Goal: Information Seeking & Learning: Check status

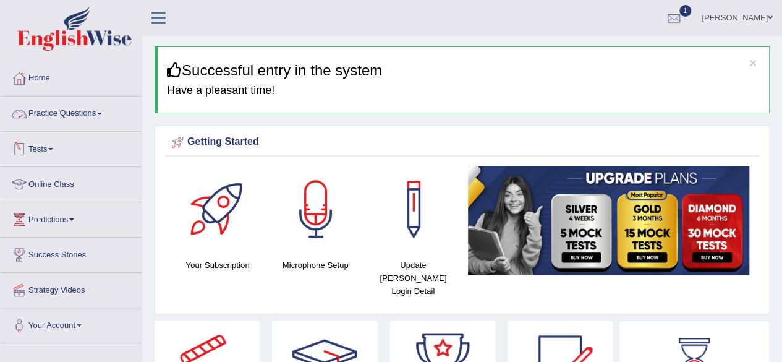
click at [83, 107] on link "Practice Questions" at bounding box center [71, 111] width 141 height 31
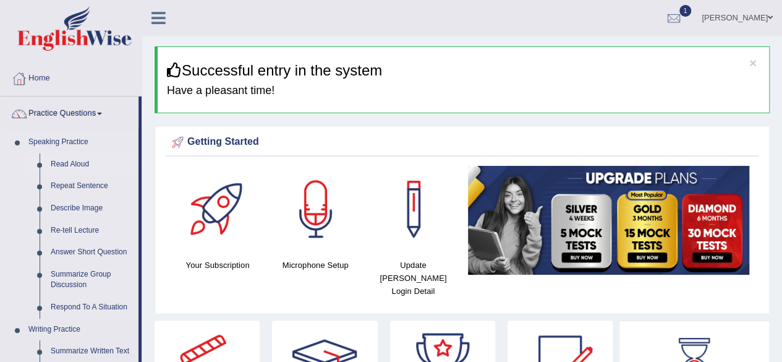
click at [75, 163] on link "Read Aloud" at bounding box center [91, 164] width 93 height 22
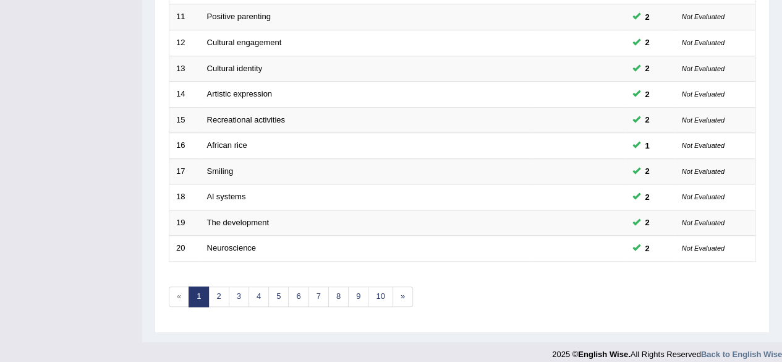
scroll to position [446, 0]
click at [380, 292] on link "10" at bounding box center [380, 296] width 25 height 20
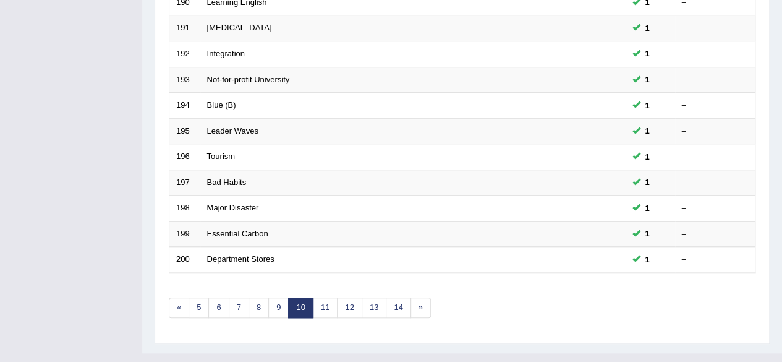
scroll to position [451, 0]
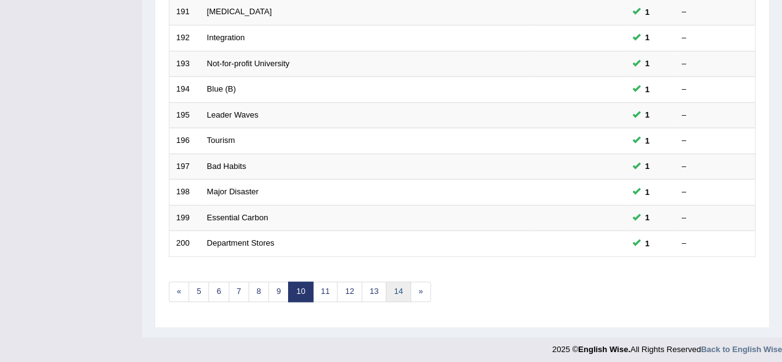
click at [396, 285] on link "14" at bounding box center [398, 291] width 25 height 20
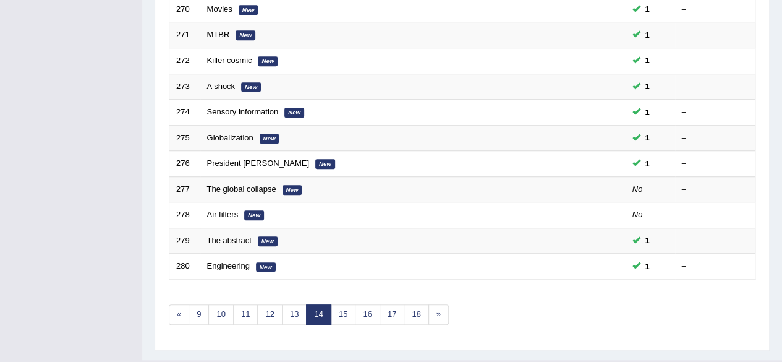
scroll to position [451, 0]
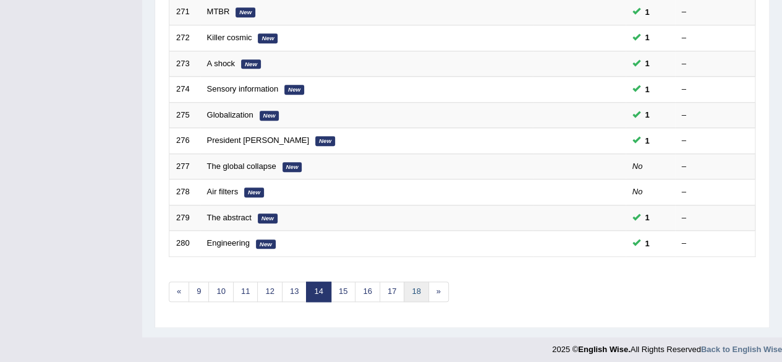
click at [413, 293] on link "18" at bounding box center [416, 291] width 25 height 20
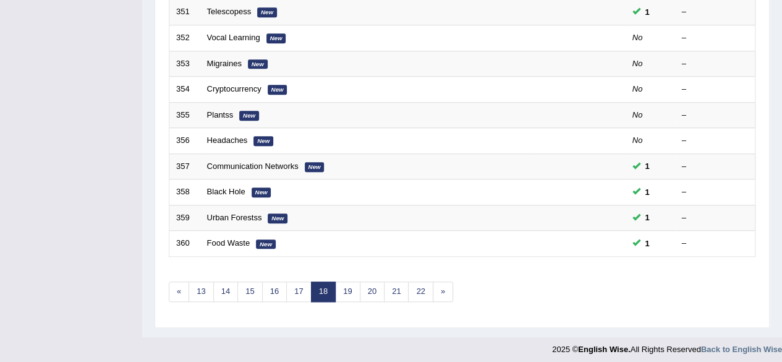
scroll to position [450, 0]
click at [420, 282] on link "22" at bounding box center [420, 292] width 25 height 20
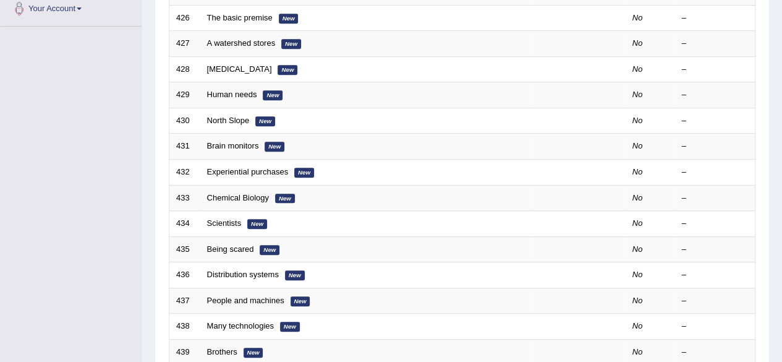
scroll to position [450, 0]
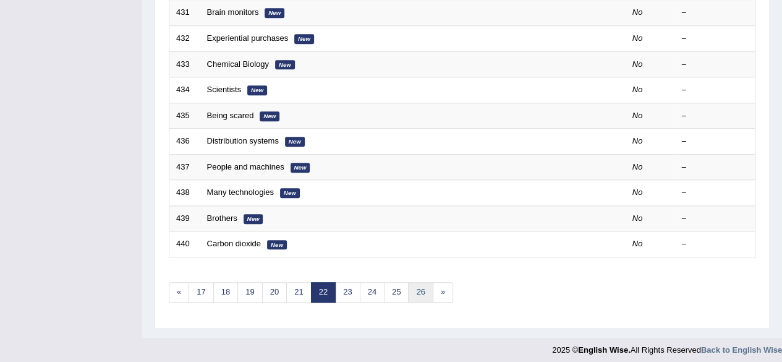
click at [410, 282] on link "26" at bounding box center [420, 292] width 25 height 20
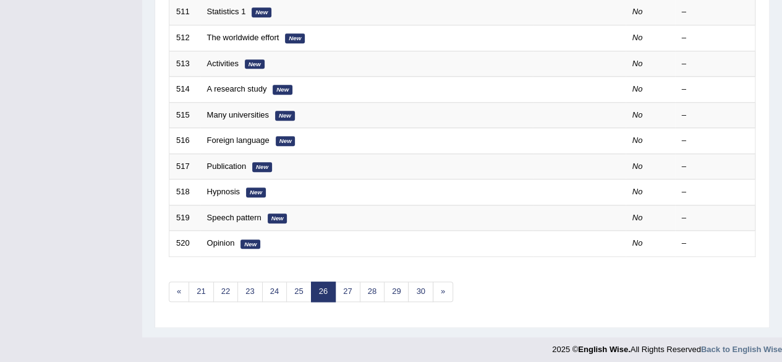
scroll to position [450, 0]
click at [418, 286] on link "30" at bounding box center [420, 292] width 25 height 20
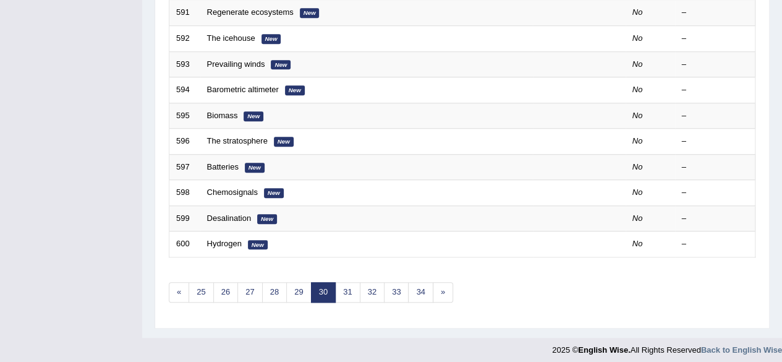
scroll to position [450, 0]
click at [414, 290] on link "34" at bounding box center [420, 292] width 25 height 20
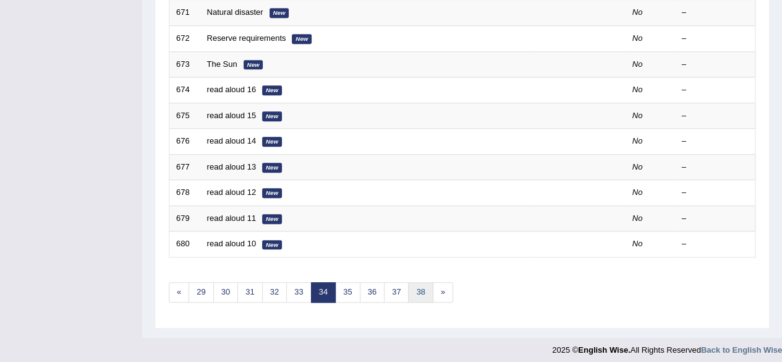
click at [420, 288] on link "38" at bounding box center [420, 292] width 25 height 20
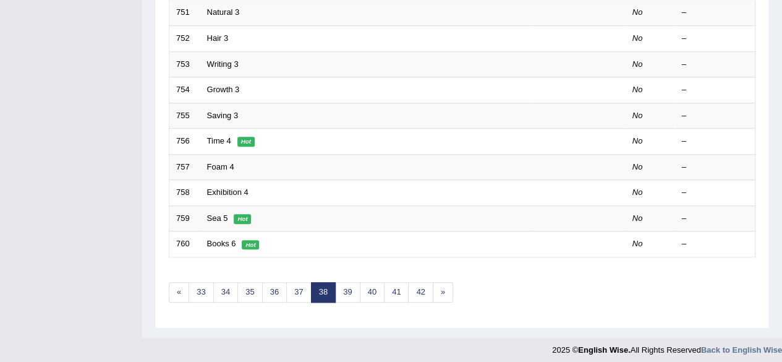
scroll to position [450, 0]
click at [440, 285] on link "»" at bounding box center [443, 292] width 20 height 20
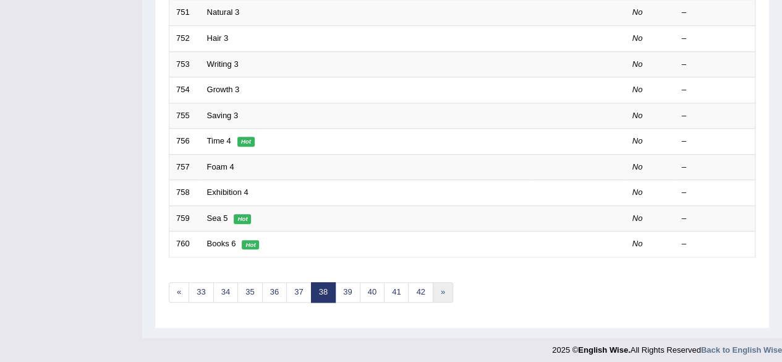
click at [440, 285] on link "»" at bounding box center [443, 292] width 20 height 20
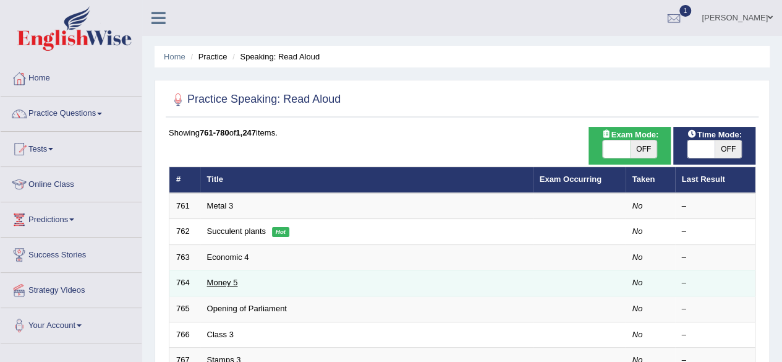
click at [220, 284] on link "Money 5" at bounding box center [222, 282] width 31 height 9
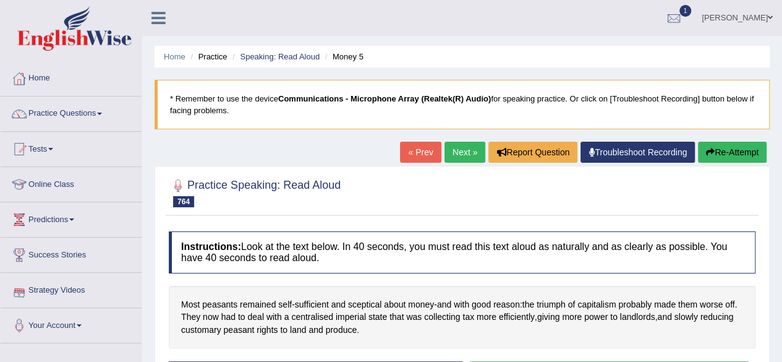
click at [384, 211] on div "Practice Speaking: Read Aloud 764 Money 5" at bounding box center [462, 193] width 593 height 43
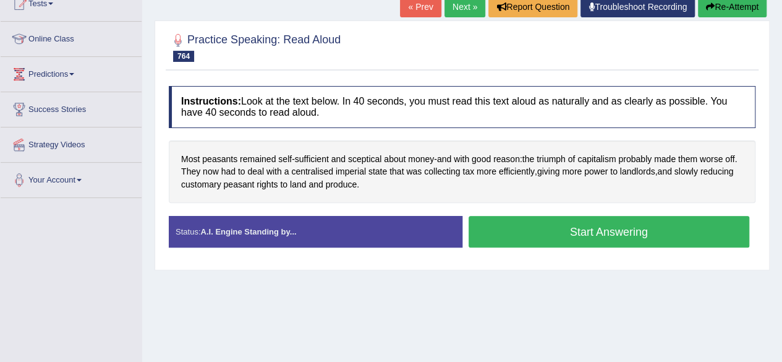
scroll to position [173, 0]
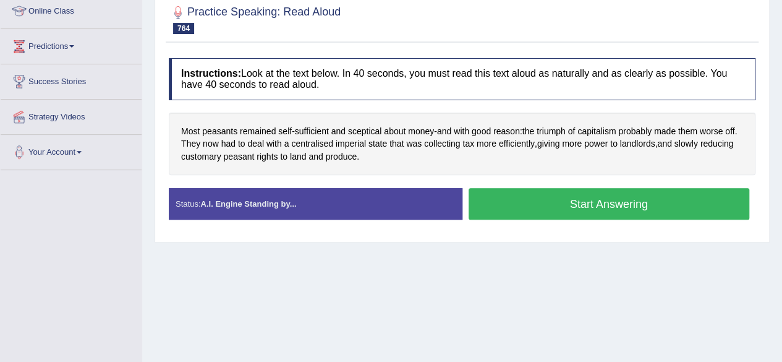
click at [553, 199] on button "Start Answering" at bounding box center [609, 204] width 281 height 32
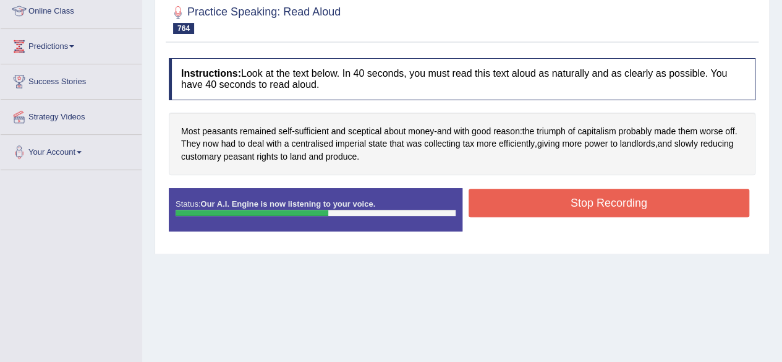
click at [553, 199] on button "Stop Recording" at bounding box center [609, 203] width 281 height 28
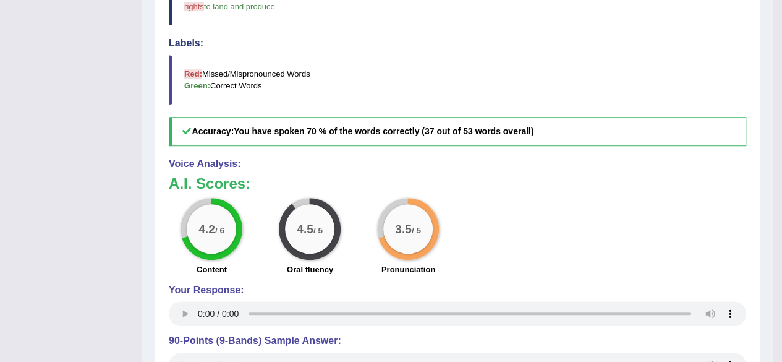
scroll to position [104, 0]
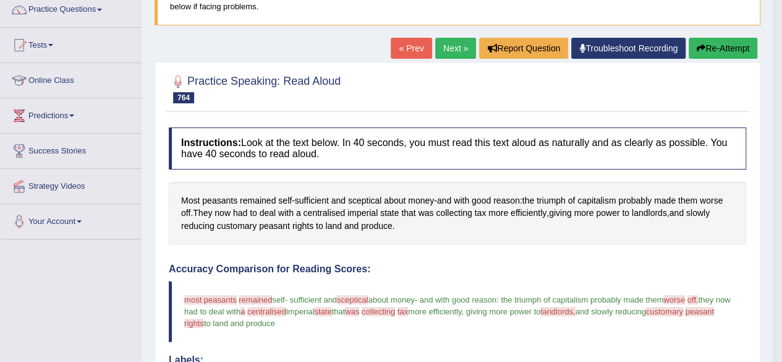
click at [447, 51] on link "Next »" at bounding box center [455, 48] width 41 height 21
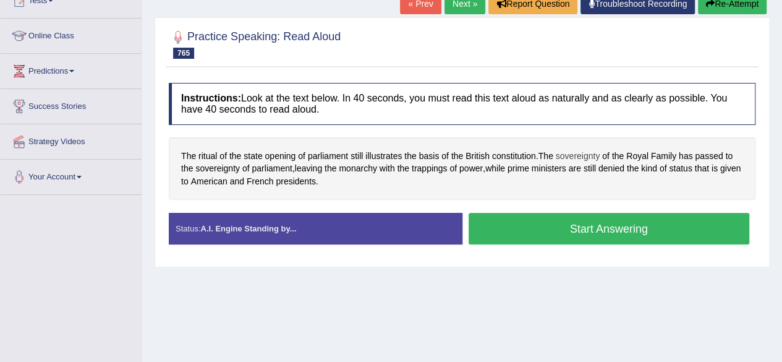
click at [580, 156] on span "sovereignty" at bounding box center [578, 156] width 45 height 13
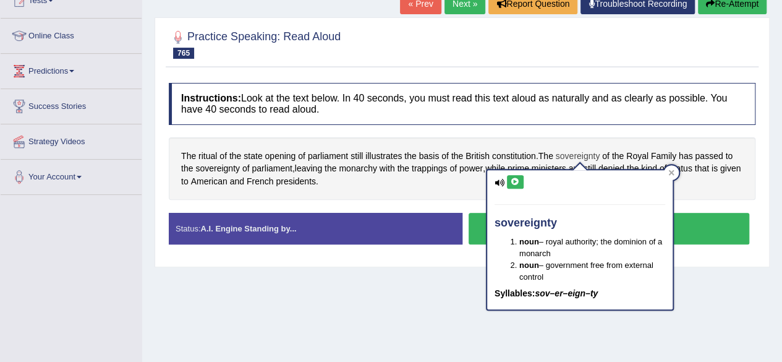
click at [580, 156] on span "sovereignty" at bounding box center [578, 156] width 45 height 13
click at [568, 132] on div "Instructions: Look at the text below. In 40 seconds, you must read this text al…" at bounding box center [462, 169] width 593 height 184
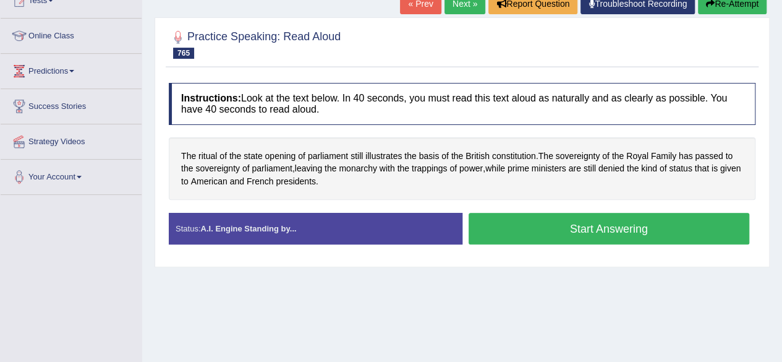
click at [565, 232] on button "Start Answering" at bounding box center [609, 229] width 281 height 32
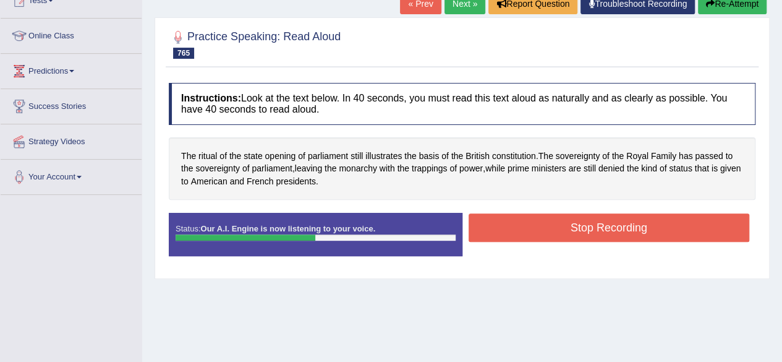
click at [565, 232] on button "Stop Recording" at bounding box center [609, 227] width 281 height 28
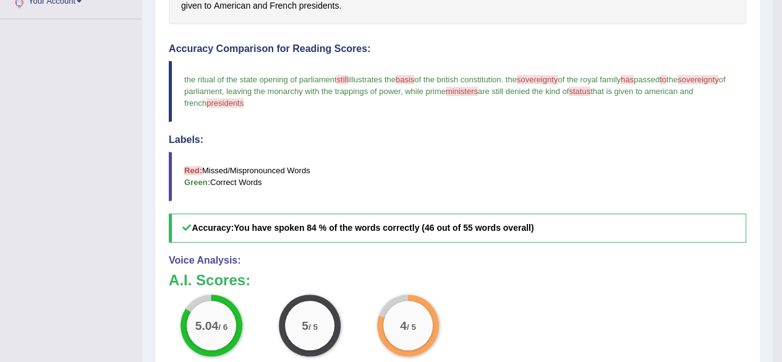
scroll to position [297, 0]
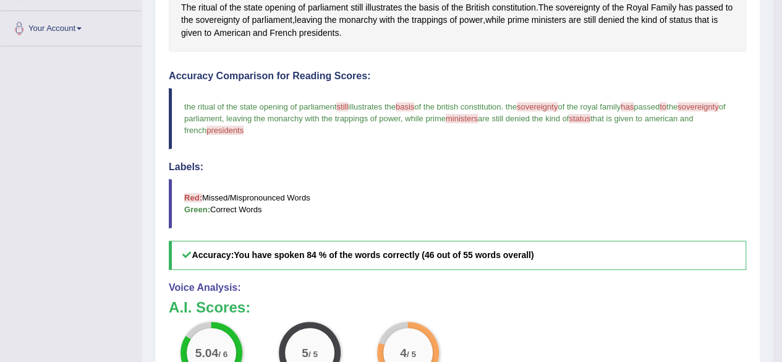
click at [565, 232] on div "Accuracy Comparison for Reading Scores: the ritual of the state opening of parl…" at bounding box center [457, 169] width 577 height 199
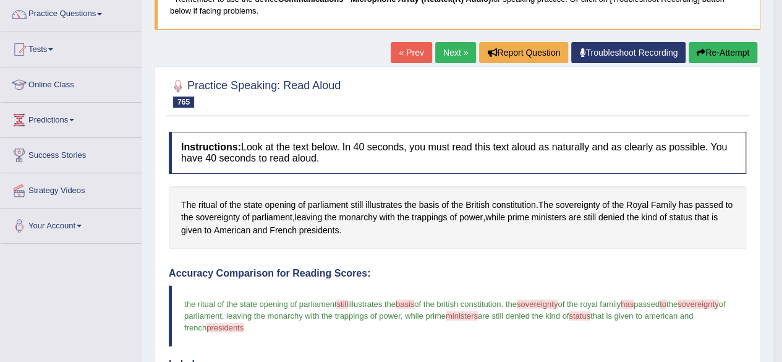
scroll to position [25, 0]
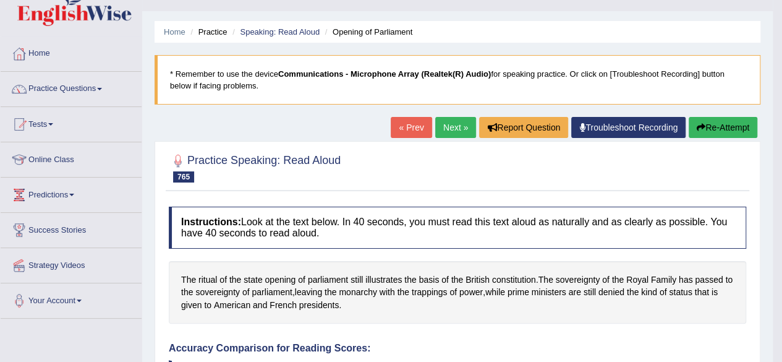
click at [452, 123] on link "Next »" at bounding box center [455, 127] width 41 height 21
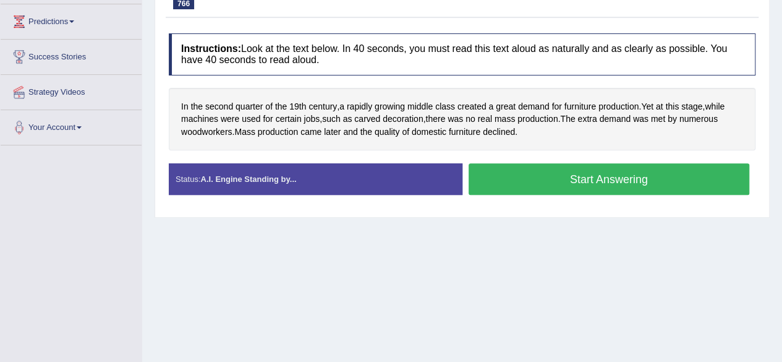
scroll to position [198, 0]
click at [556, 177] on button "Start Answering" at bounding box center [609, 179] width 281 height 32
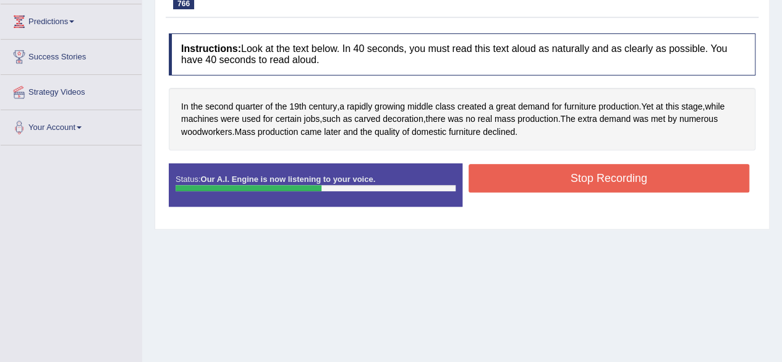
click at [556, 177] on button "Stop Recording" at bounding box center [609, 178] width 281 height 28
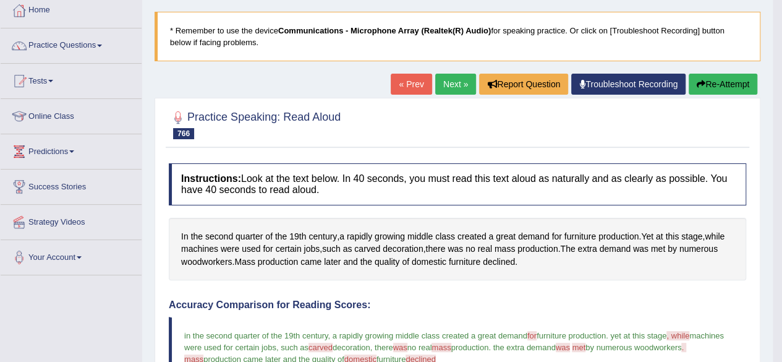
scroll to position [38, 0]
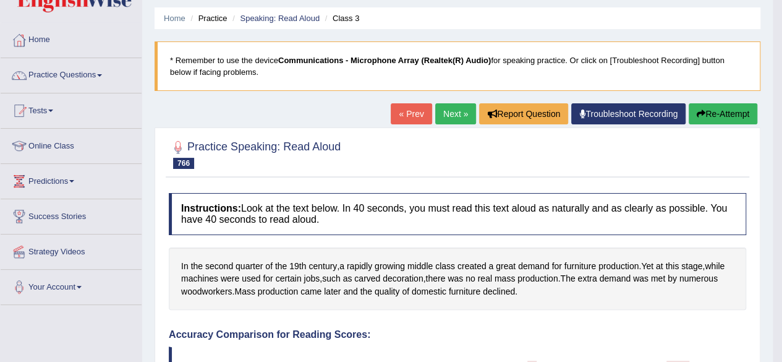
click at [461, 113] on link "Next »" at bounding box center [455, 113] width 41 height 21
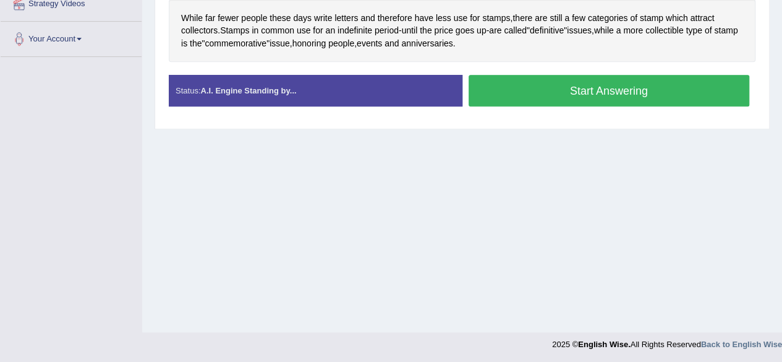
click at [575, 90] on button "Start Answering" at bounding box center [609, 91] width 281 height 32
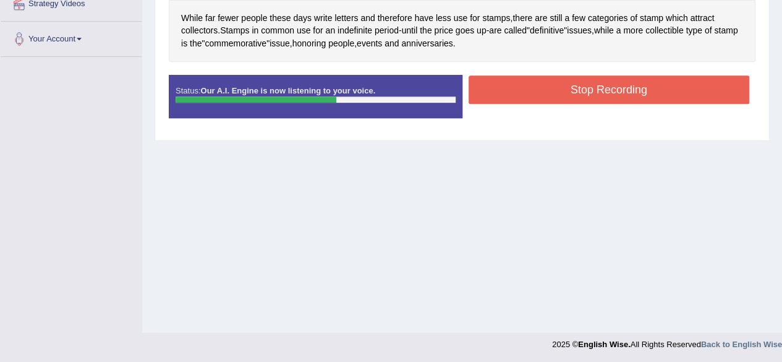
click at [575, 90] on button "Stop Recording" at bounding box center [609, 89] width 281 height 28
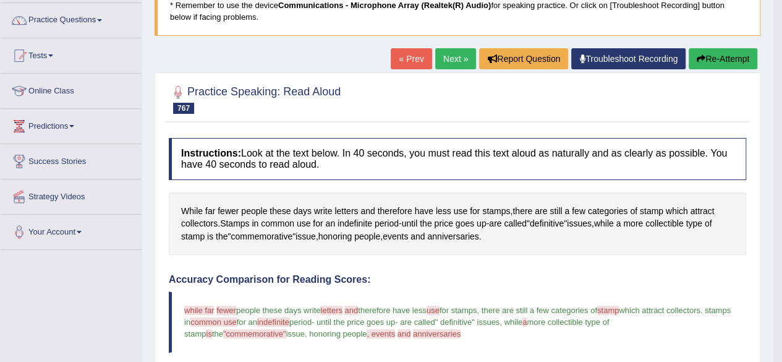
scroll to position [93, 0]
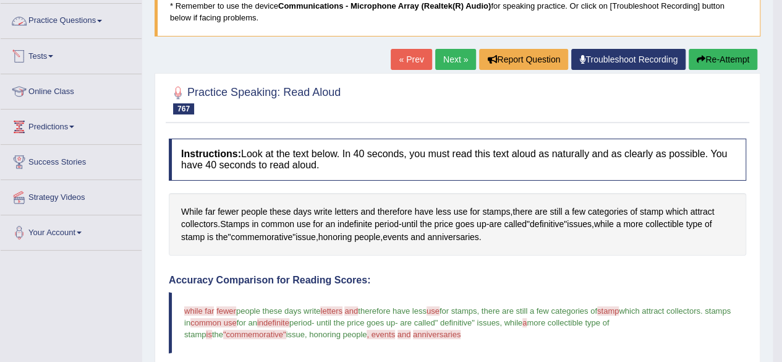
click at [61, 16] on link "Practice Questions" at bounding box center [71, 19] width 141 height 31
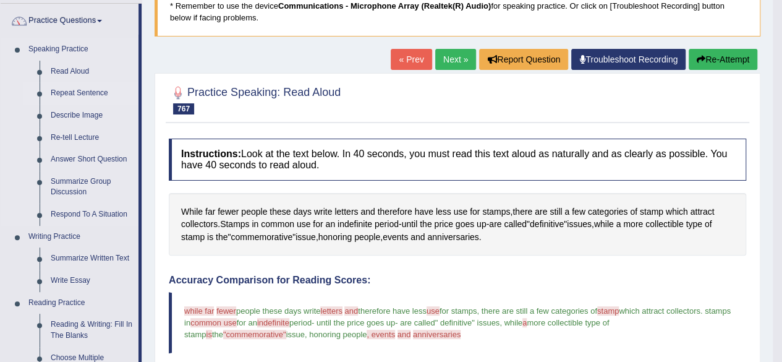
click at [79, 89] on link "Repeat Sentence" at bounding box center [91, 93] width 93 height 22
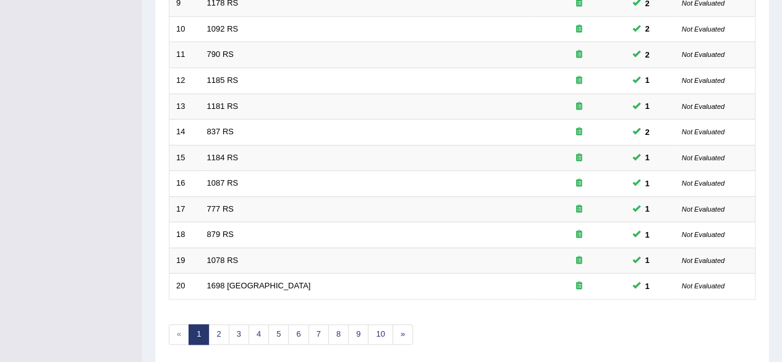
scroll to position [451, 0]
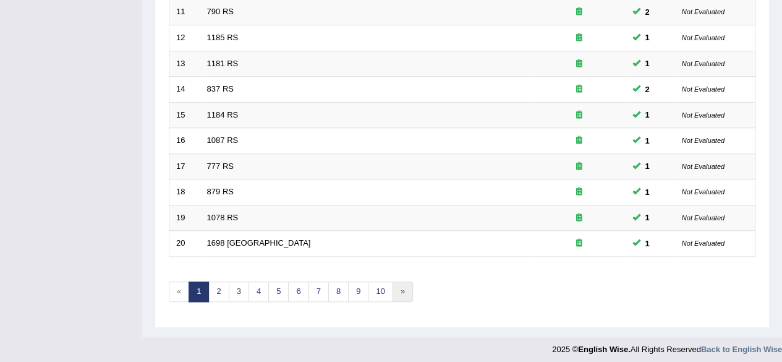
click at [394, 289] on link "»" at bounding box center [403, 291] width 20 height 20
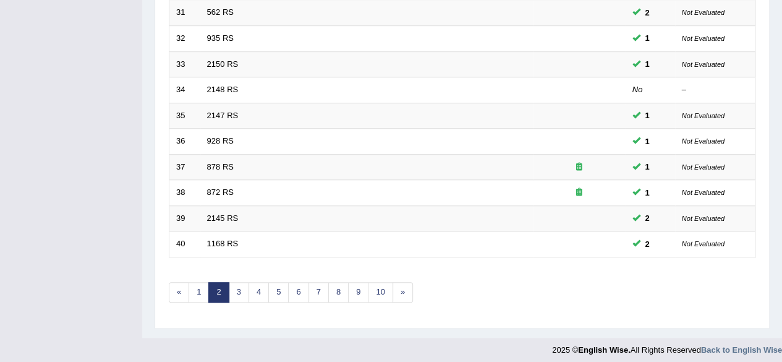
scroll to position [450, 0]
click at [402, 284] on link "»" at bounding box center [403, 292] width 20 height 20
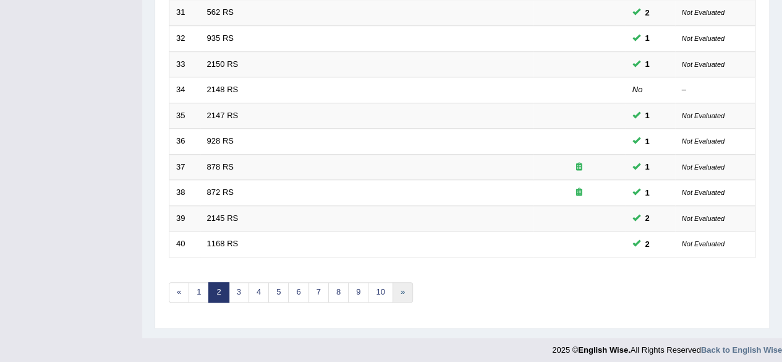
click at [402, 284] on link "»" at bounding box center [403, 292] width 20 height 20
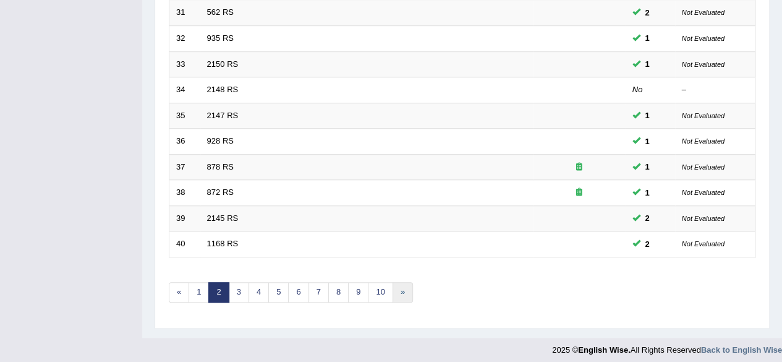
click at [402, 284] on link "»" at bounding box center [403, 292] width 20 height 20
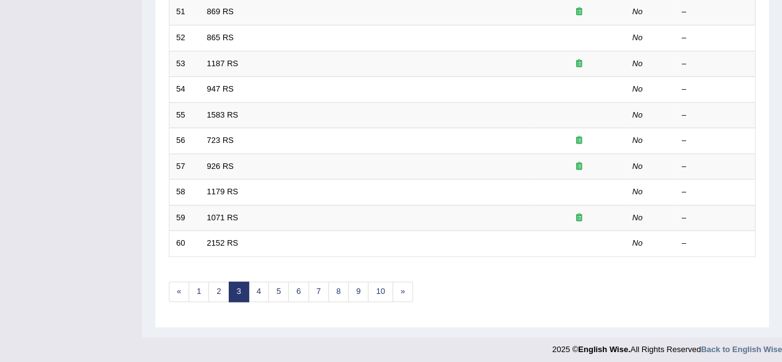
scroll to position [450, 0]
click at [396, 284] on link "»" at bounding box center [403, 292] width 20 height 20
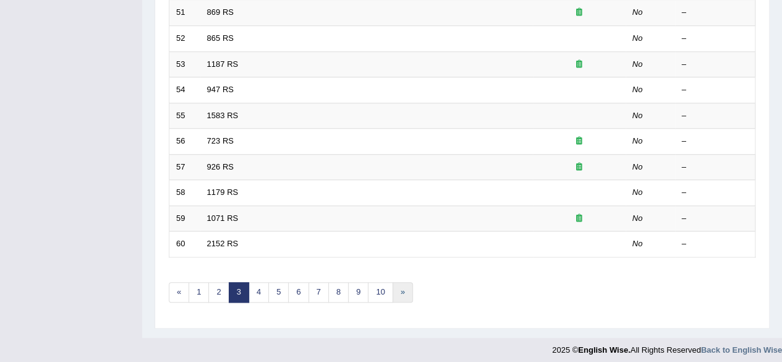
click at [396, 284] on link "»" at bounding box center [403, 292] width 20 height 20
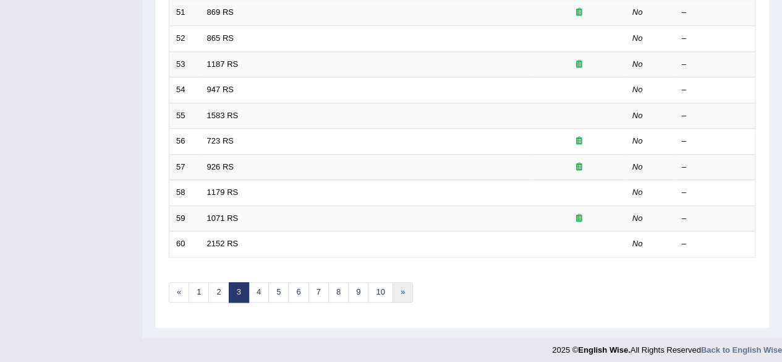
click at [396, 284] on link "»" at bounding box center [403, 292] width 20 height 20
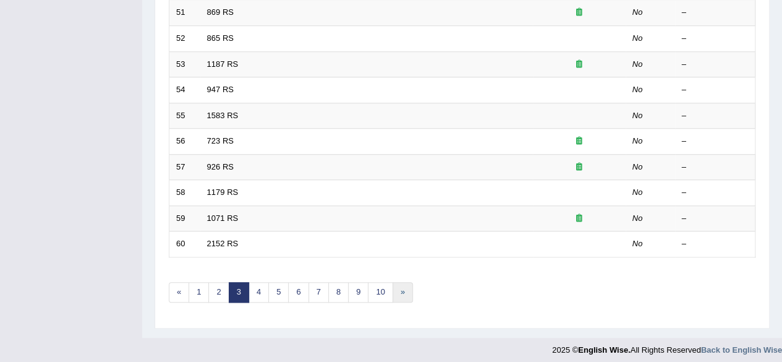
click at [396, 284] on link "»" at bounding box center [403, 292] width 20 height 20
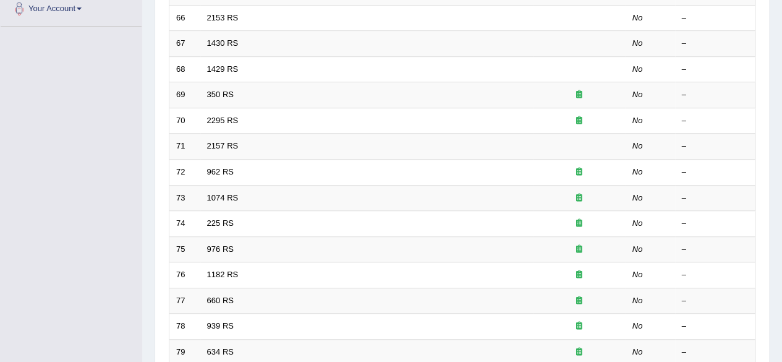
scroll to position [422, 0]
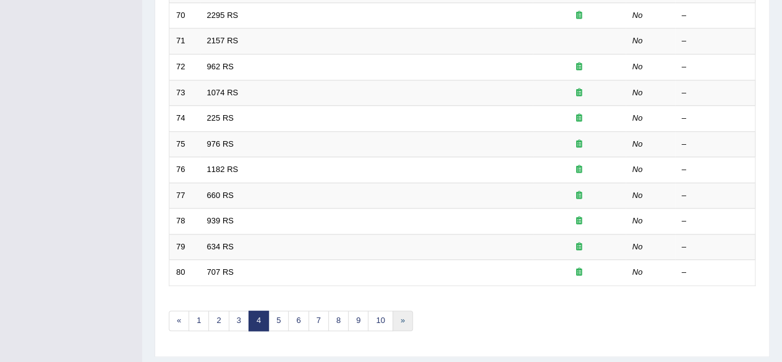
click at [400, 317] on link "»" at bounding box center [403, 320] width 20 height 20
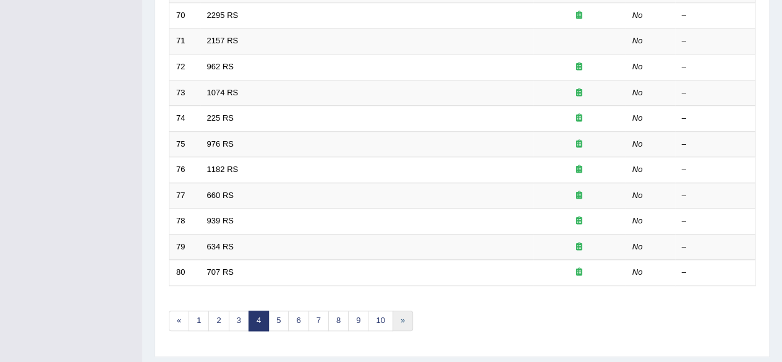
click at [400, 317] on link "»" at bounding box center [403, 320] width 20 height 20
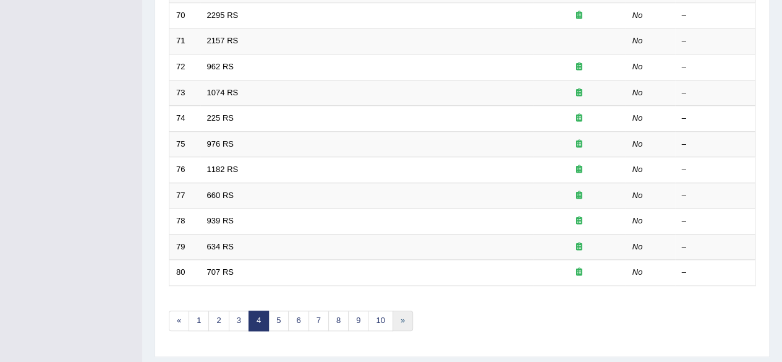
click at [400, 317] on link "»" at bounding box center [403, 320] width 20 height 20
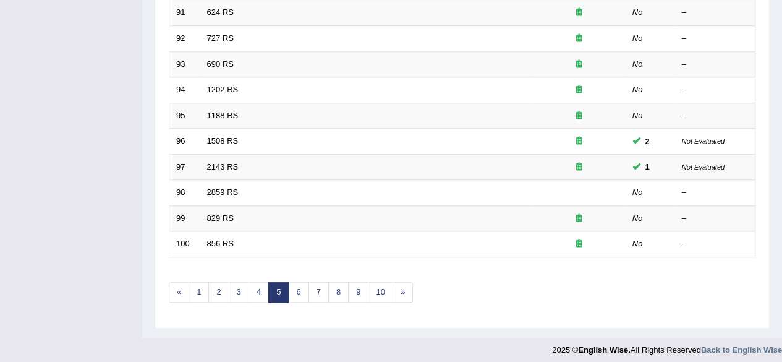
scroll to position [450, 0]
click at [402, 284] on link "»" at bounding box center [403, 292] width 20 height 20
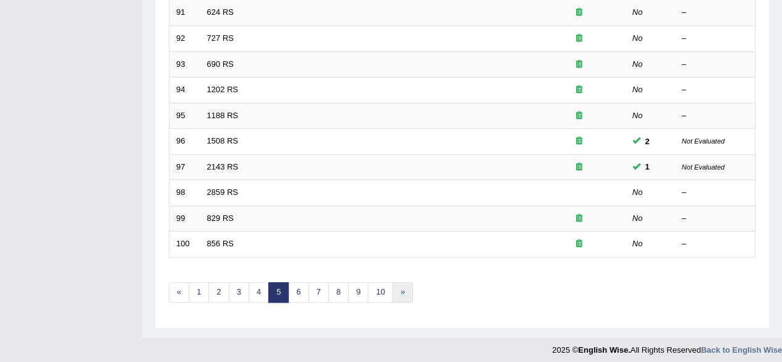
click at [402, 284] on link "»" at bounding box center [403, 292] width 20 height 20
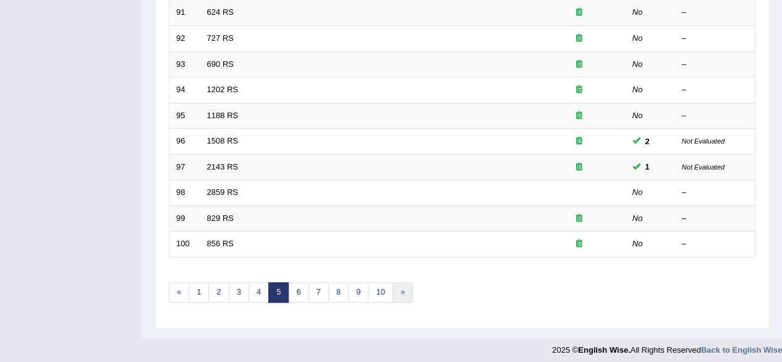
click at [402, 284] on link "»" at bounding box center [403, 292] width 20 height 20
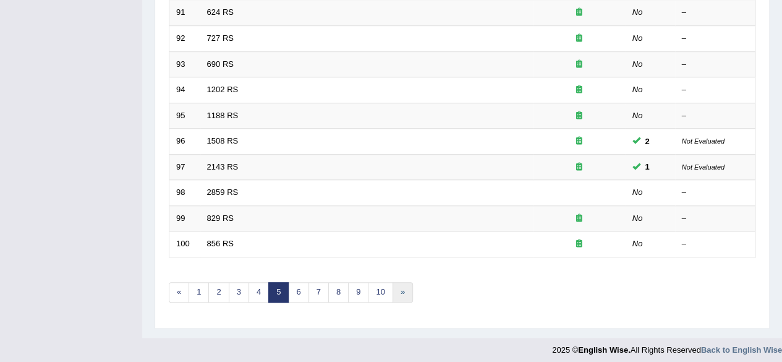
click at [402, 284] on link "»" at bounding box center [403, 292] width 20 height 20
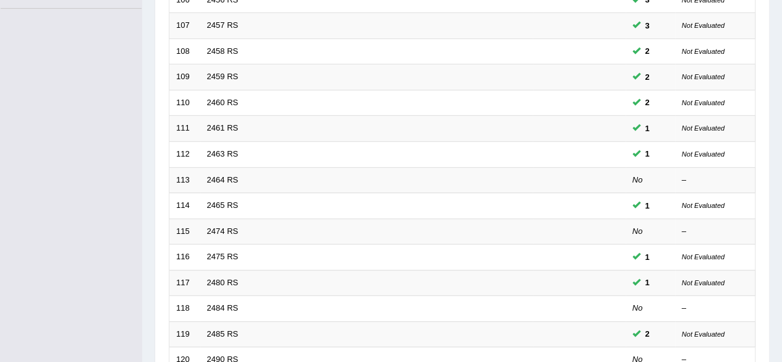
scroll to position [451, 0]
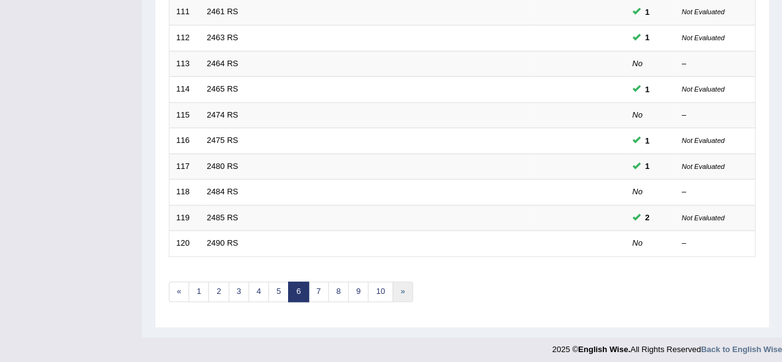
click at [396, 282] on link "»" at bounding box center [403, 291] width 20 height 20
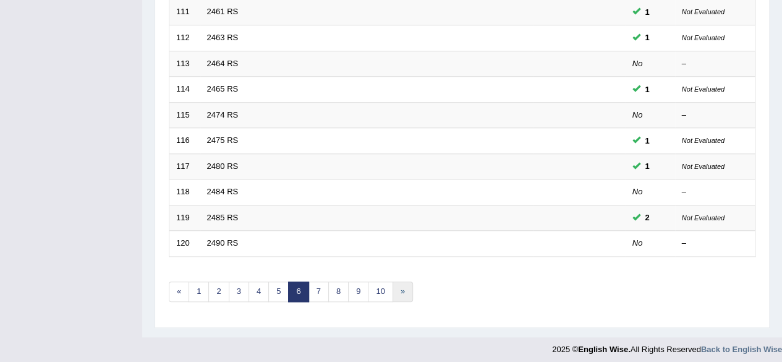
click at [396, 282] on link "»" at bounding box center [403, 291] width 20 height 20
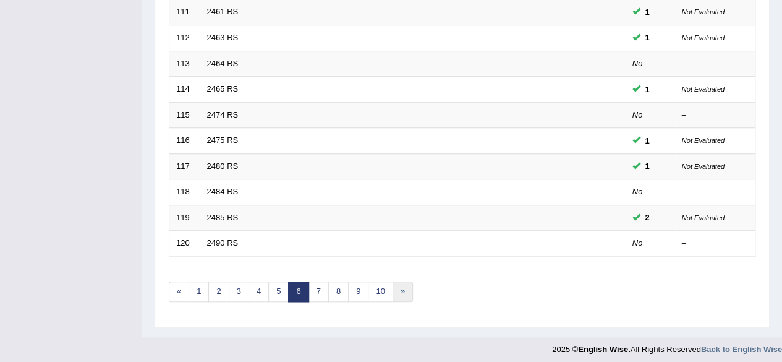
click at [396, 282] on link "»" at bounding box center [403, 291] width 20 height 20
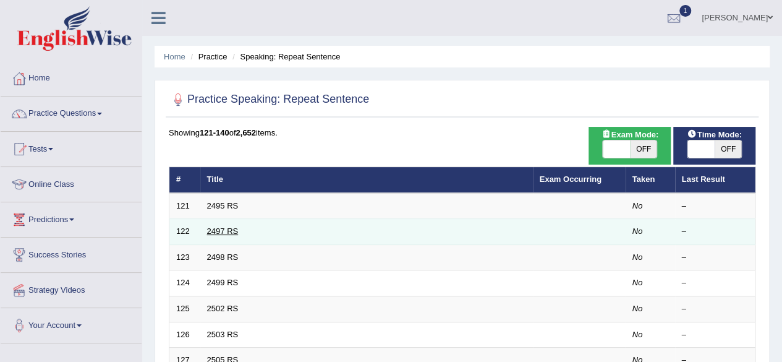
click at [235, 226] on link "2497 RS" at bounding box center [223, 230] width 32 height 9
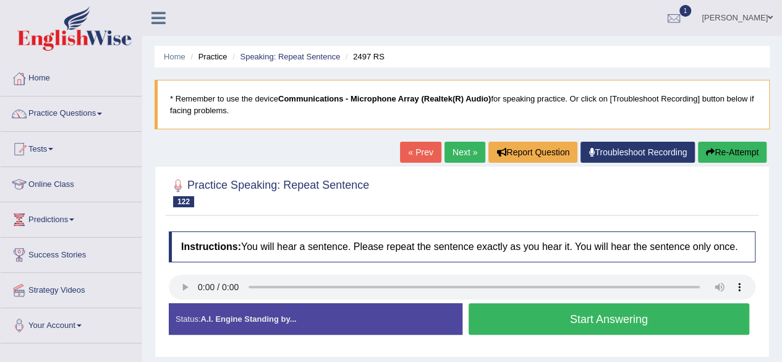
click at [572, 322] on button "Start Answering" at bounding box center [609, 319] width 281 height 32
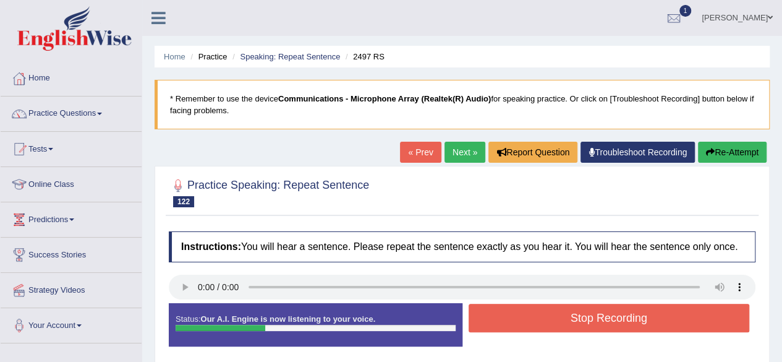
click at [572, 322] on button "Stop Recording" at bounding box center [609, 318] width 281 height 28
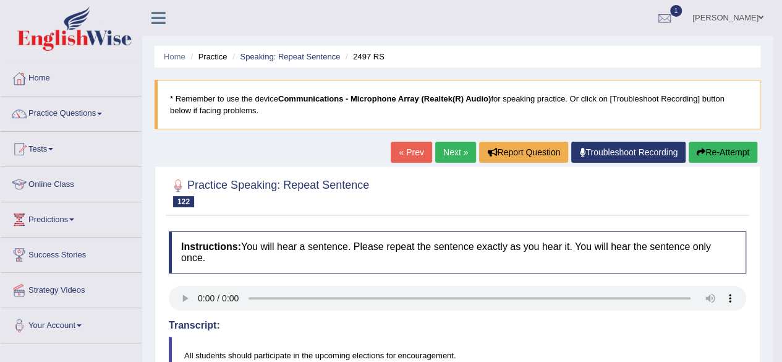
click at [726, 153] on button "Re-Attempt" at bounding box center [723, 152] width 69 height 21
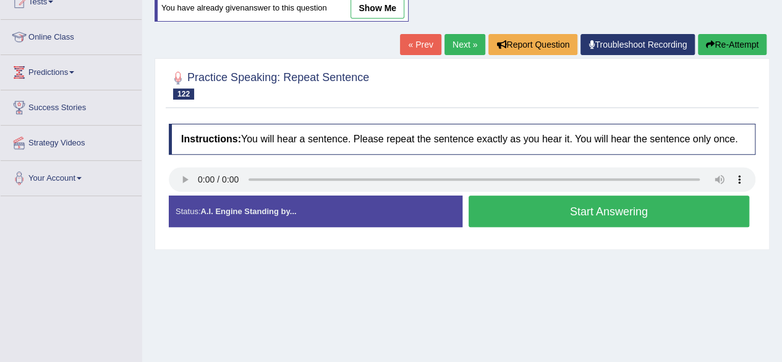
scroll to position [198, 0]
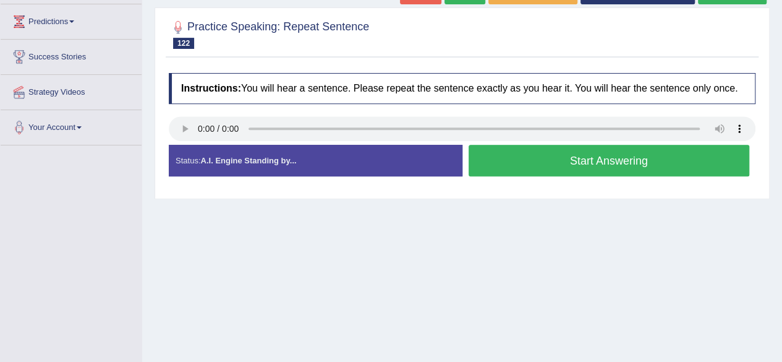
click at [677, 153] on button "Start Answering" at bounding box center [609, 161] width 281 height 32
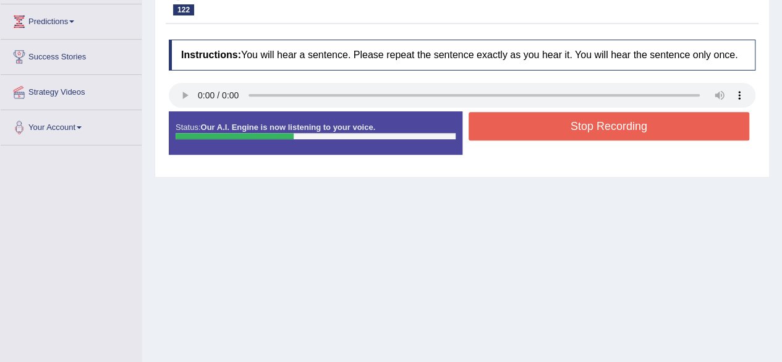
click at [661, 135] on button "Stop Recording" at bounding box center [609, 126] width 281 height 28
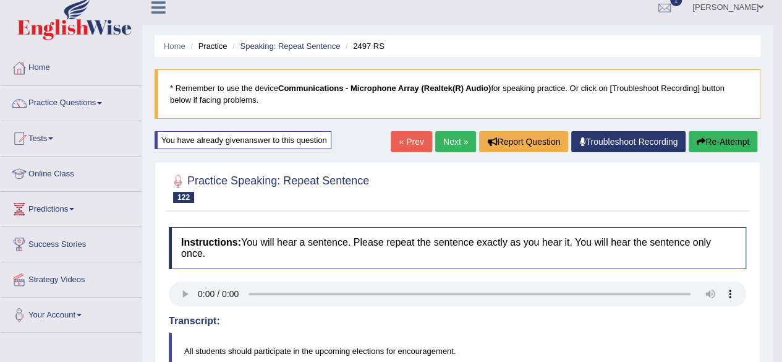
scroll to position [0, 0]
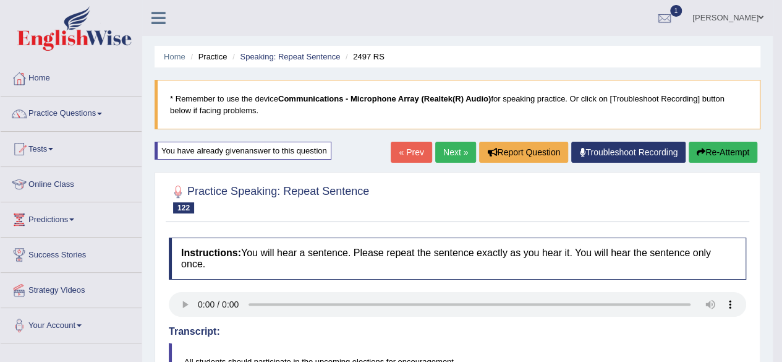
click at [455, 149] on link "Next »" at bounding box center [455, 152] width 41 height 21
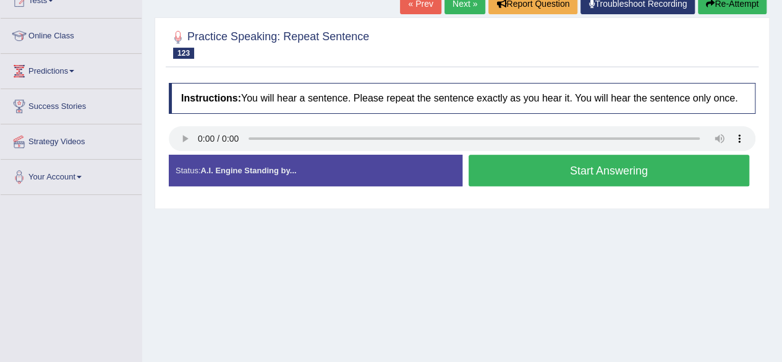
click at [528, 169] on button "Start Answering" at bounding box center [609, 171] width 281 height 32
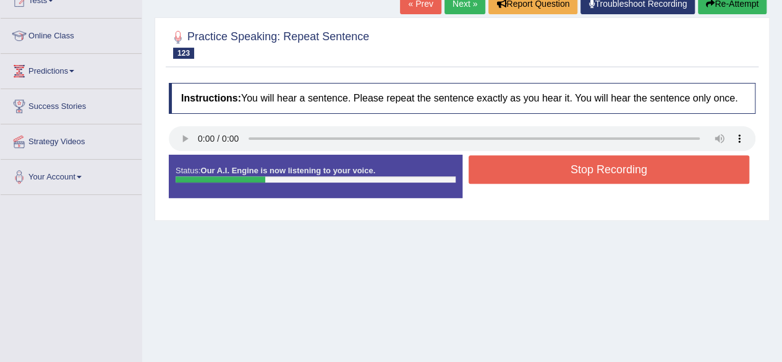
click at [528, 169] on button "Stop Recording" at bounding box center [609, 169] width 281 height 28
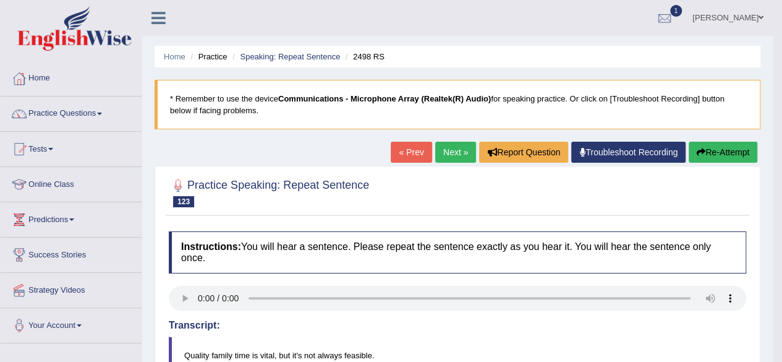
click at [457, 146] on link "Next »" at bounding box center [455, 152] width 41 height 21
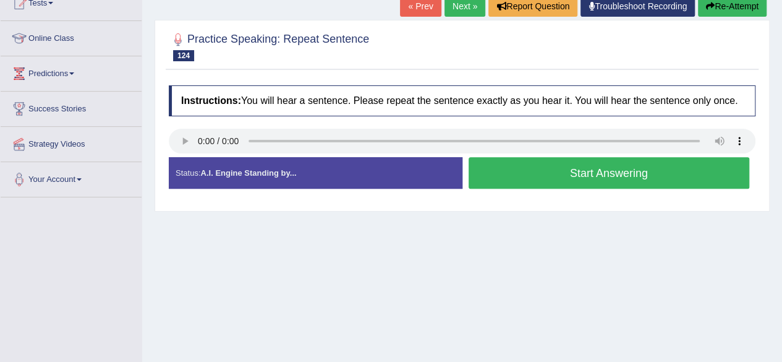
scroll to position [173, 0]
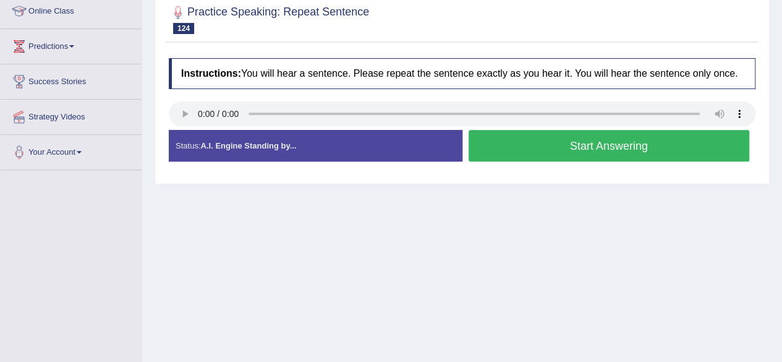
click at [585, 146] on button "Start Answering" at bounding box center [609, 146] width 281 height 32
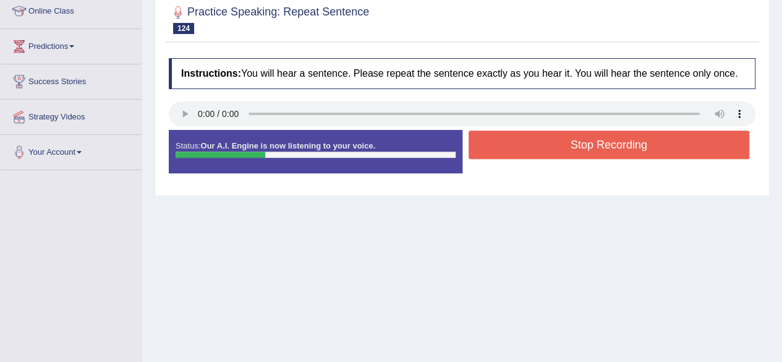
click at [585, 146] on button "Stop Recording" at bounding box center [609, 144] width 281 height 28
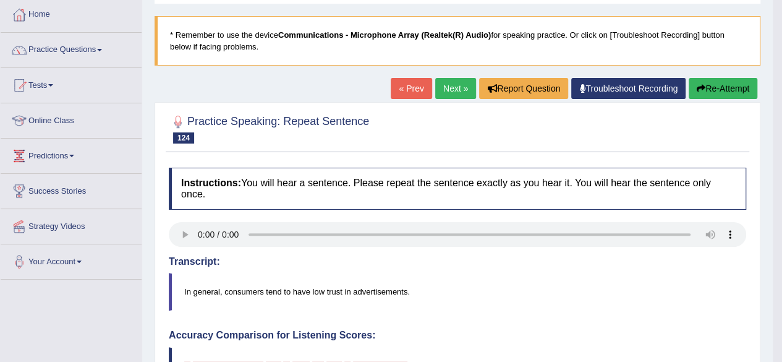
scroll to position [49, 0]
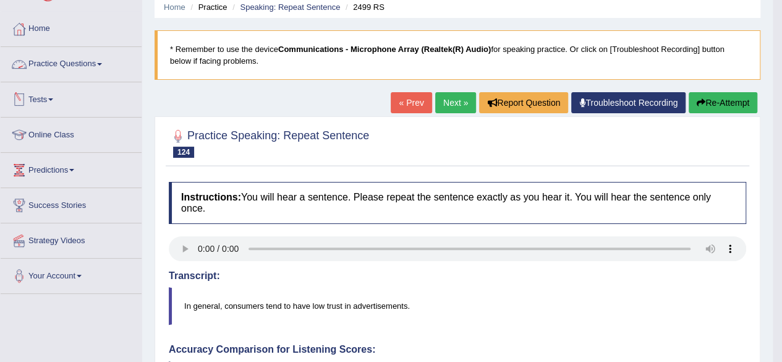
click at [64, 65] on link "Practice Questions" at bounding box center [71, 62] width 141 height 31
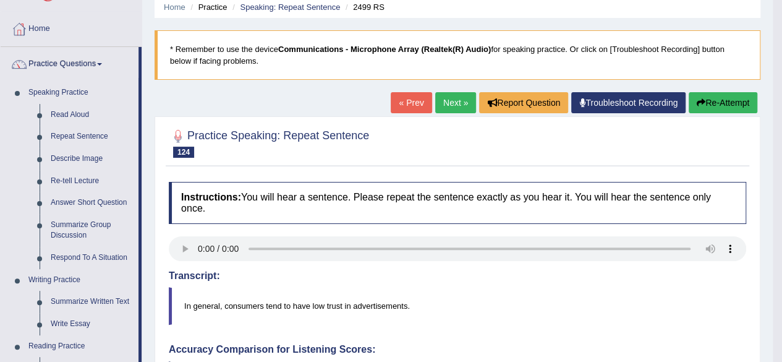
click at [146, 279] on div "Home Practice Speaking: Repeat Sentence 2499 RS * Remember to use the device Co…" at bounding box center [457, 364] width 631 height 827
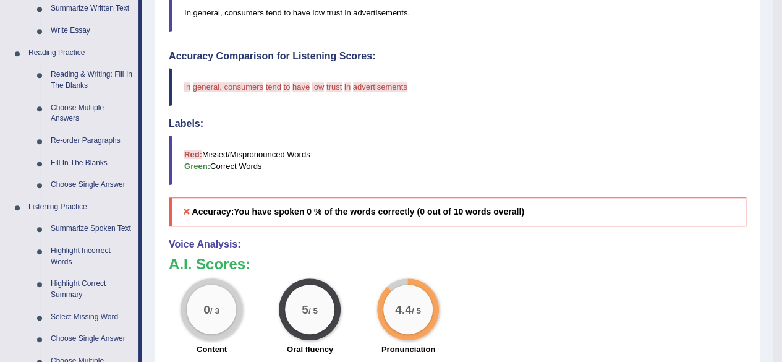
scroll to position [346, 0]
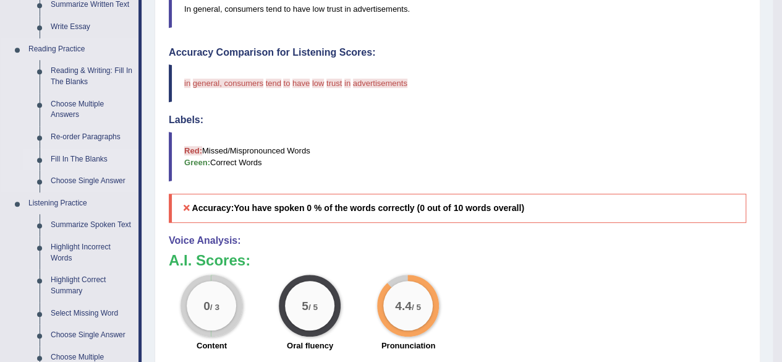
click at [89, 159] on link "Fill In The Blanks" at bounding box center [91, 159] width 93 height 22
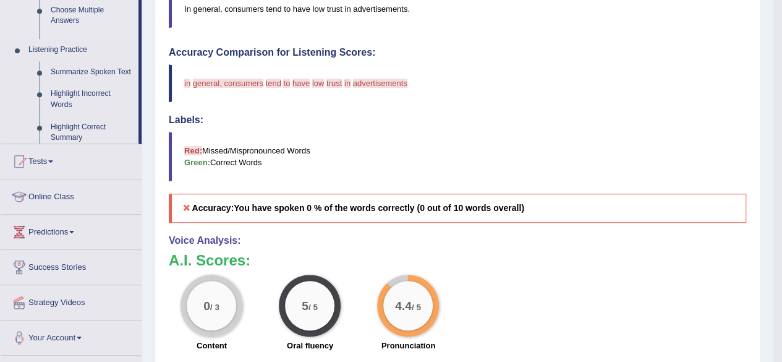
scroll to position [282, 0]
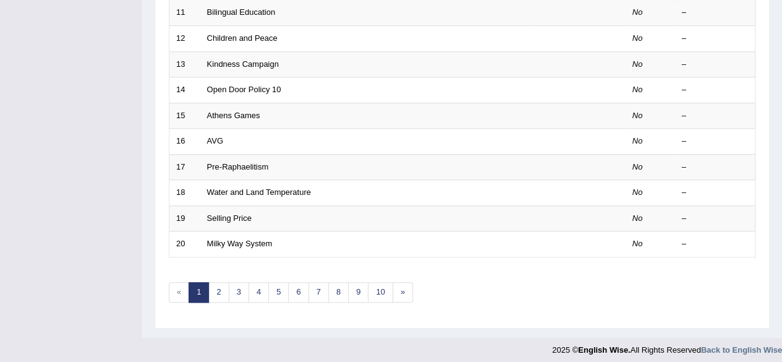
scroll to position [451, 0]
click at [371, 287] on link "10" at bounding box center [380, 291] width 25 height 20
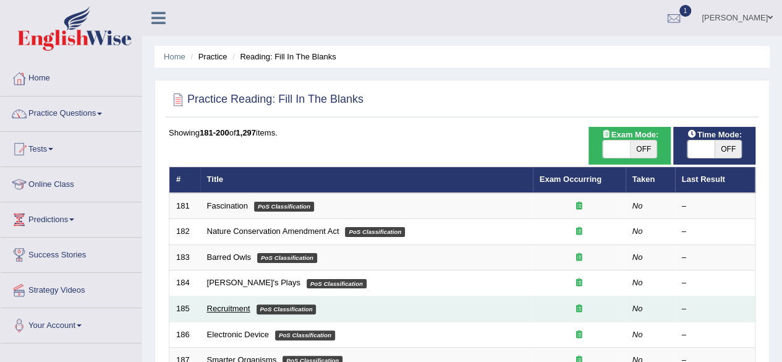
click at [228, 304] on link "Recruitment" at bounding box center [228, 308] width 43 height 9
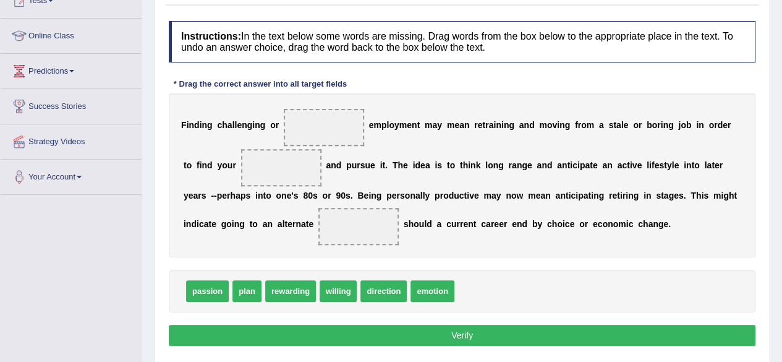
scroll to position [173, 0]
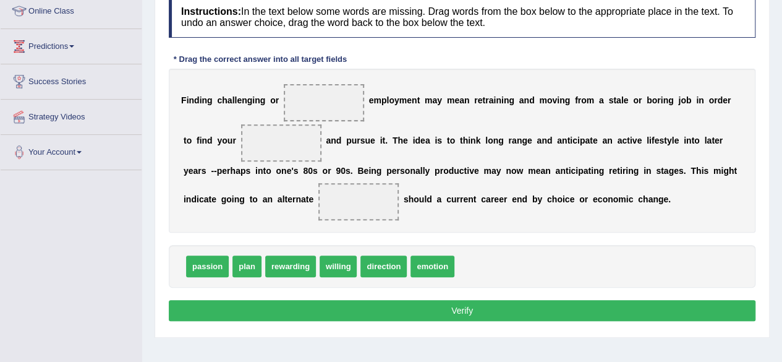
click at [252, 265] on span "plan" at bounding box center [246, 266] width 29 height 22
drag, startPoint x: 252, startPoint y: 265, endPoint x: 274, endPoint y: 151, distance: 116.6
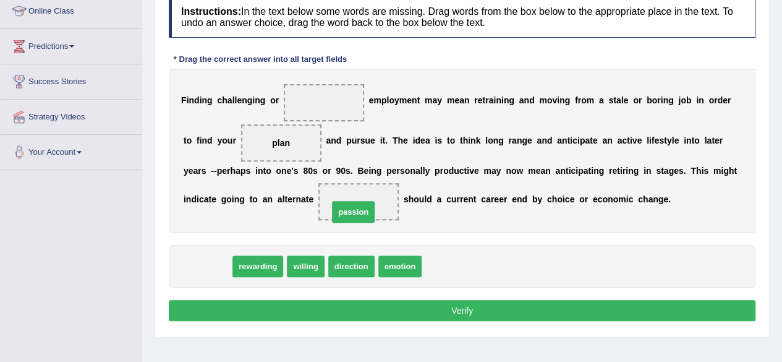
drag, startPoint x: 216, startPoint y: 265, endPoint x: 362, endPoint y: 211, distance: 155.7
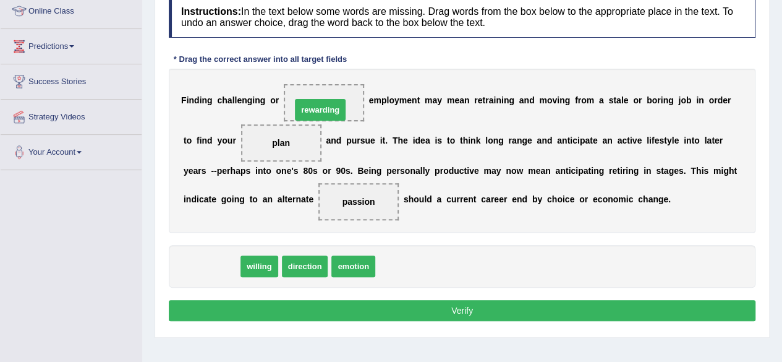
drag, startPoint x: 223, startPoint y: 273, endPoint x: 332, endPoint y: 113, distance: 194.4
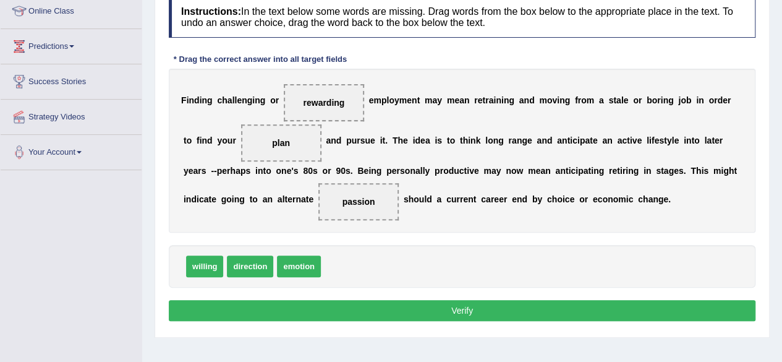
click at [446, 310] on button "Verify" at bounding box center [462, 310] width 587 height 21
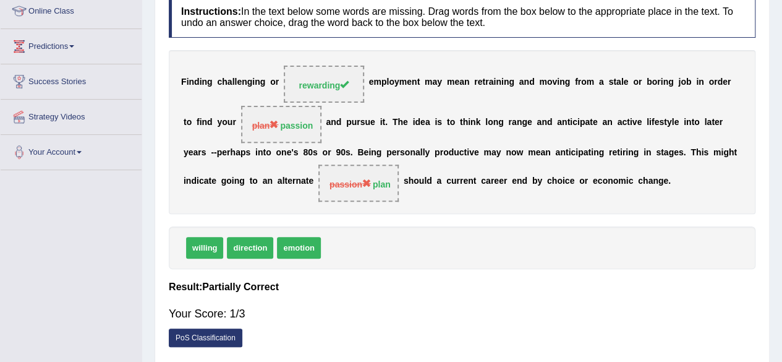
scroll to position [0, 0]
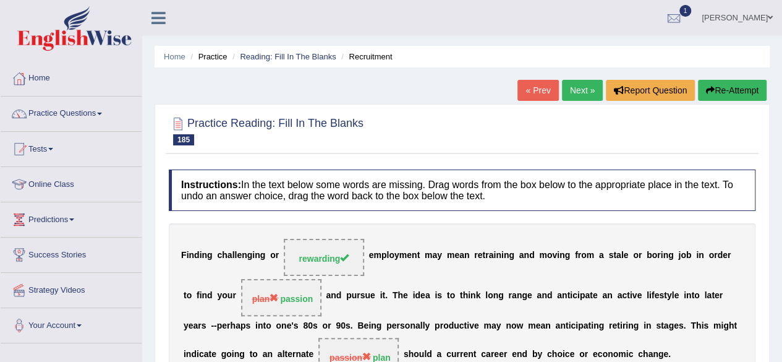
click at [578, 92] on link "Next »" at bounding box center [582, 90] width 41 height 21
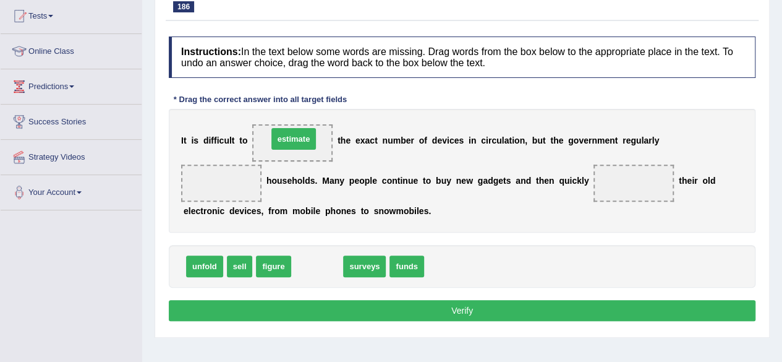
drag, startPoint x: 310, startPoint y: 266, endPoint x: 286, endPoint y: 144, distance: 124.6
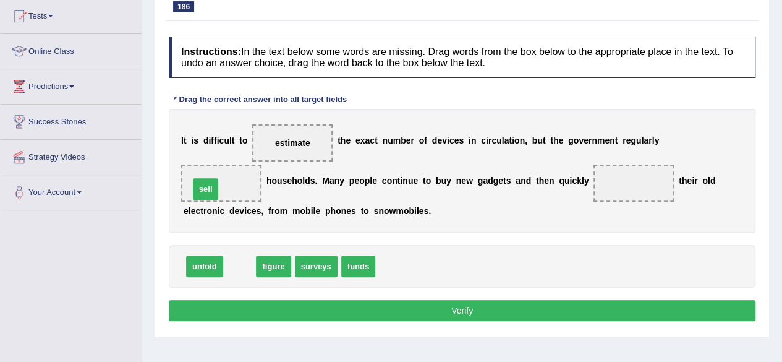
drag, startPoint x: 243, startPoint y: 264, endPoint x: 211, endPoint y: 184, distance: 86.0
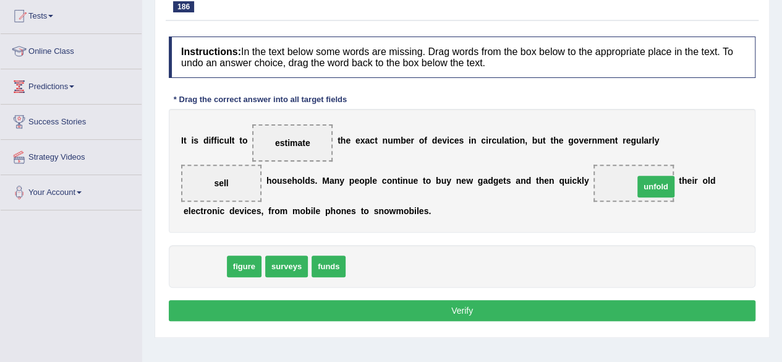
drag, startPoint x: 206, startPoint y: 265, endPoint x: 657, endPoint y: 185, distance: 458.3
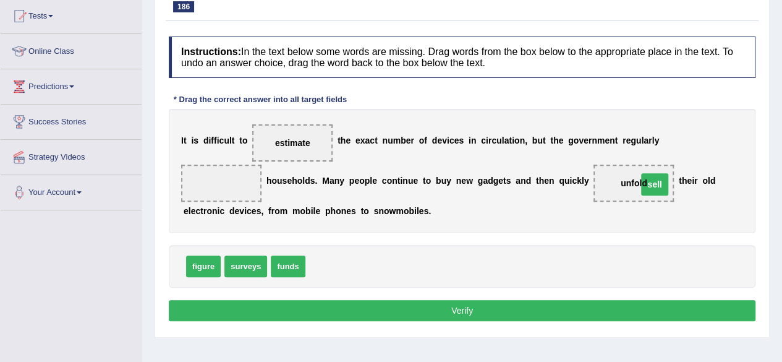
drag, startPoint x: 226, startPoint y: 180, endPoint x: 660, endPoint y: 182, distance: 433.9
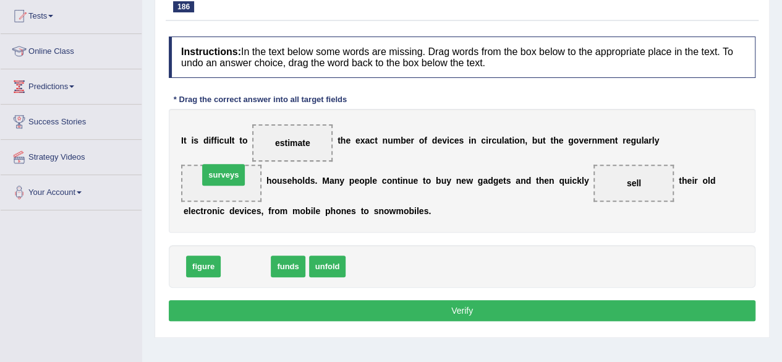
drag, startPoint x: 237, startPoint y: 264, endPoint x: 215, endPoint y: 172, distance: 94.2
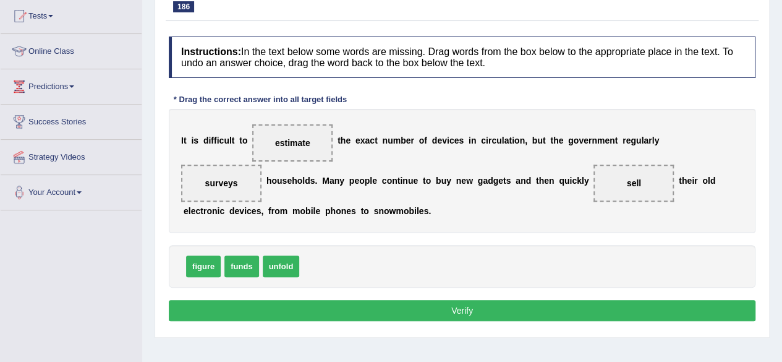
click at [461, 309] on button "Verify" at bounding box center [462, 310] width 587 height 21
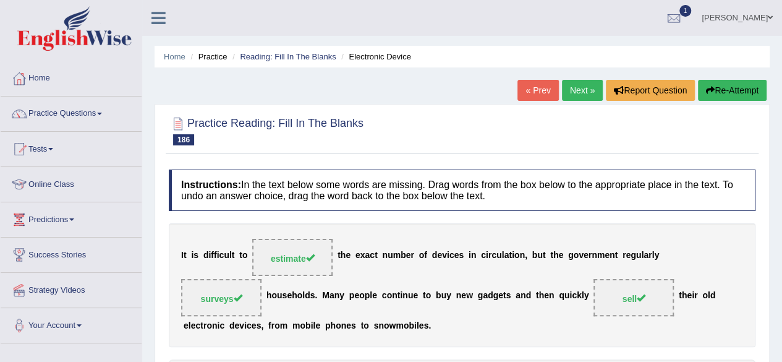
click at [582, 91] on link "Next »" at bounding box center [582, 90] width 41 height 21
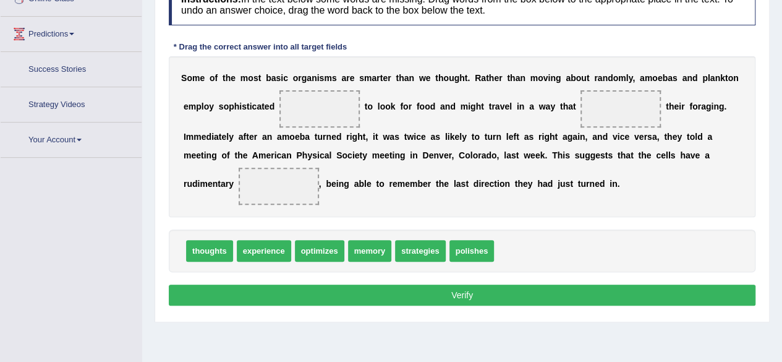
scroll to position [220, 0]
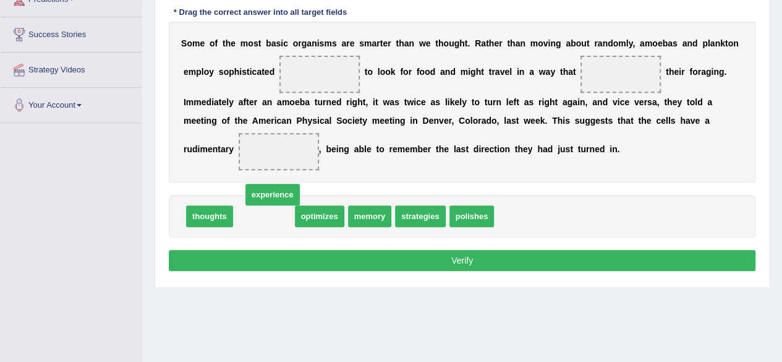
drag, startPoint x: 273, startPoint y: 216, endPoint x: 313, endPoint y: 129, distance: 96.0
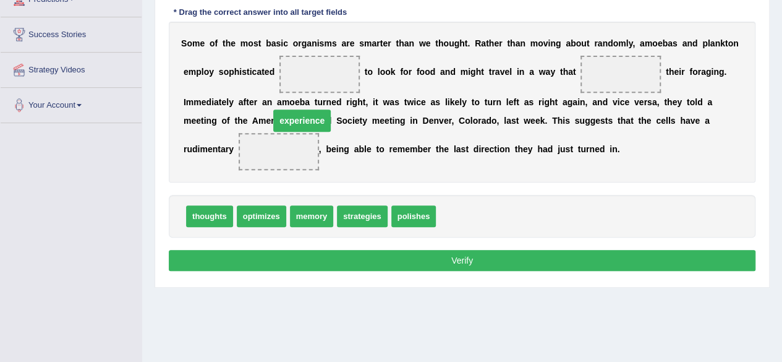
drag, startPoint x: 284, startPoint y: 146, endPoint x: 316, endPoint y: 94, distance: 61.6
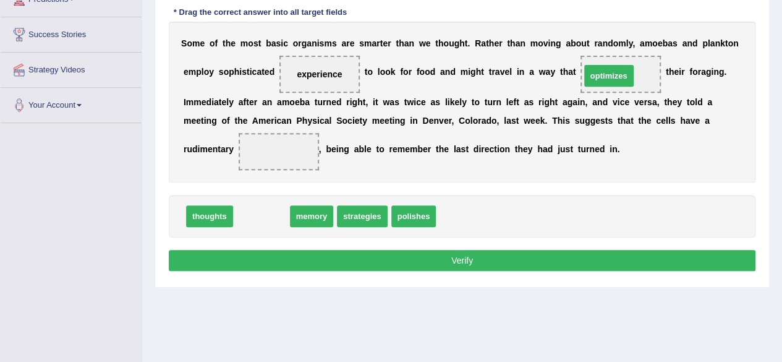
drag, startPoint x: 271, startPoint y: 210, endPoint x: 619, endPoint y: 69, distance: 375.5
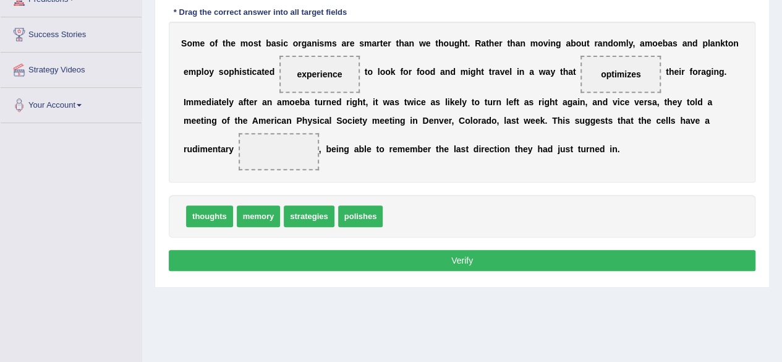
drag, startPoint x: 269, startPoint y: 228, endPoint x: 291, endPoint y: 146, distance: 84.6
click at [291, 146] on div "Instructions: In the text below some words are missing. Drag words from the box…" at bounding box center [462, 112] width 593 height 338
drag, startPoint x: 193, startPoint y: 218, endPoint x: 282, endPoint y: 153, distance: 110.2
click at [533, 261] on button "Verify" at bounding box center [462, 260] width 587 height 21
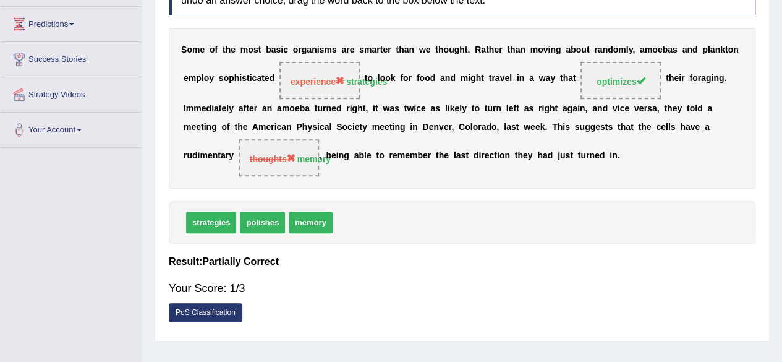
scroll to position [0, 0]
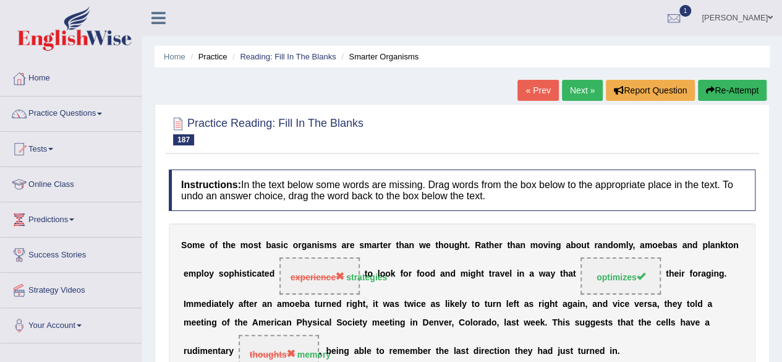
click at [569, 93] on link "Next »" at bounding box center [582, 90] width 41 height 21
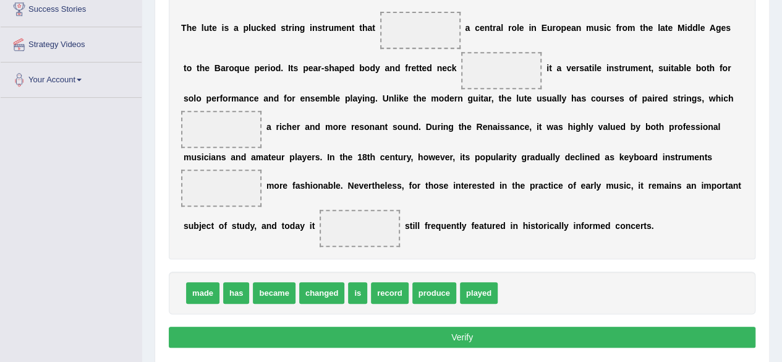
scroll to position [247, 0]
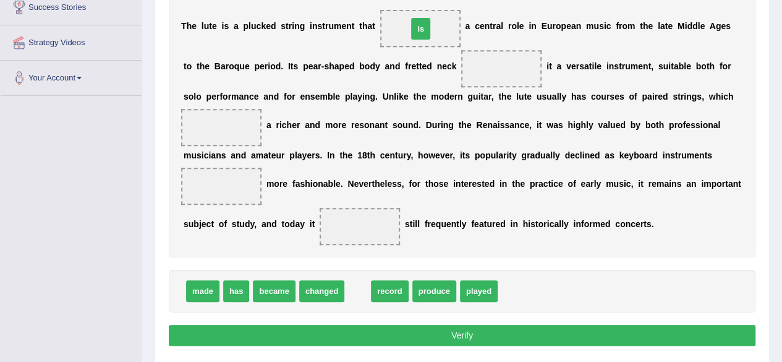
drag, startPoint x: 358, startPoint y: 287, endPoint x: 420, endPoint y: 31, distance: 264.0
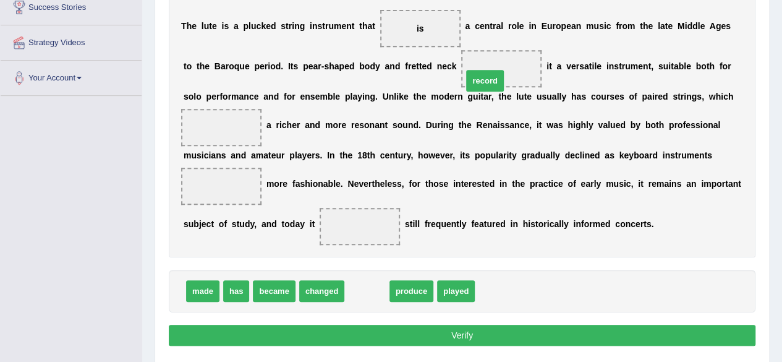
drag, startPoint x: 373, startPoint y: 294, endPoint x: 491, endPoint y: 75, distance: 248.1
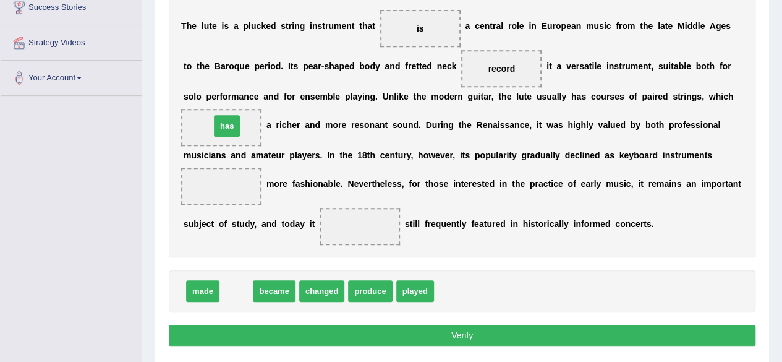
drag, startPoint x: 237, startPoint y: 290, endPoint x: 227, endPoint y: 122, distance: 167.8
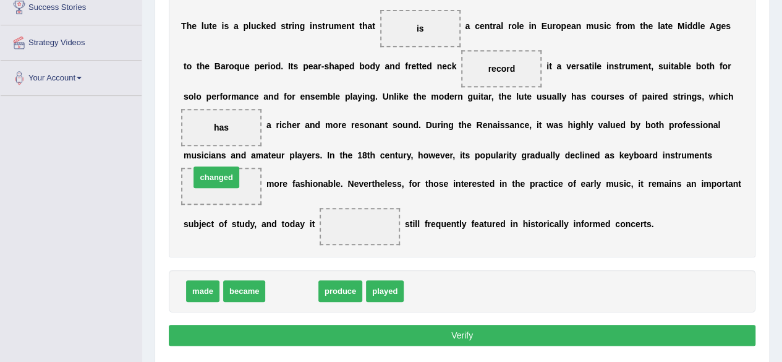
drag, startPoint x: 289, startPoint y: 290, endPoint x: 213, endPoint y: 176, distance: 136.5
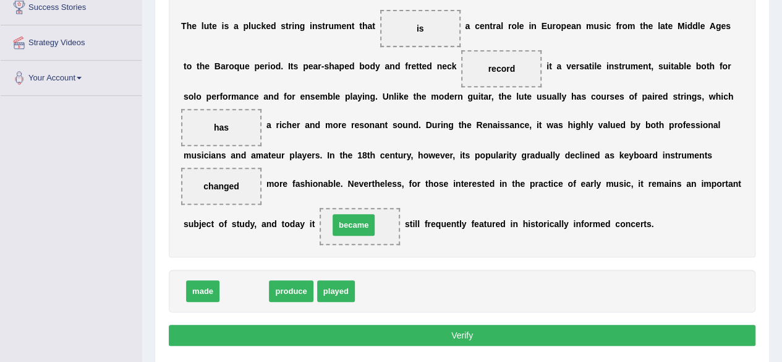
drag, startPoint x: 249, startPoint y: 293, endPoint x: 359, endPoint y: 229, distance: 126.6
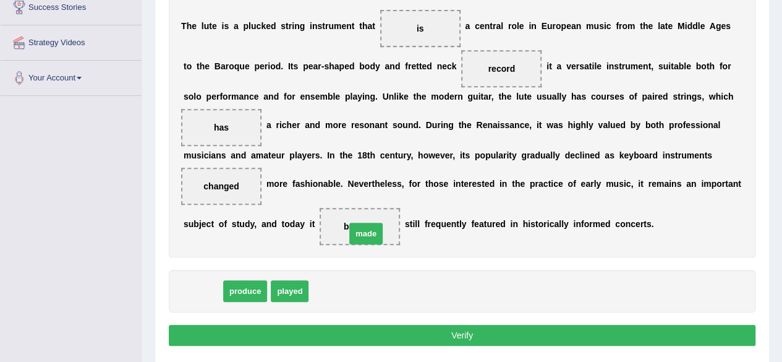
drag, startPoint x: 198, startPoint y: 292, endPoint x: 360, endPoint y: 235, distance: 171.3
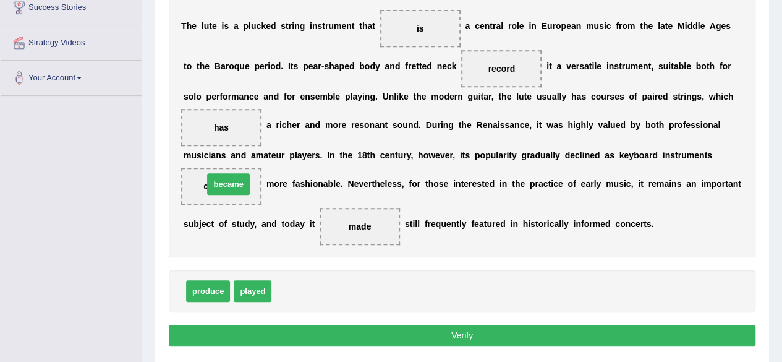
drag, startPoint x: 287, startPoint y: 290, endPoint x: 217, endPoint y: 182, distance: 128.2
click at [378, 328] on button "Verify" at bounding box center [462, 335] width 587 height 21
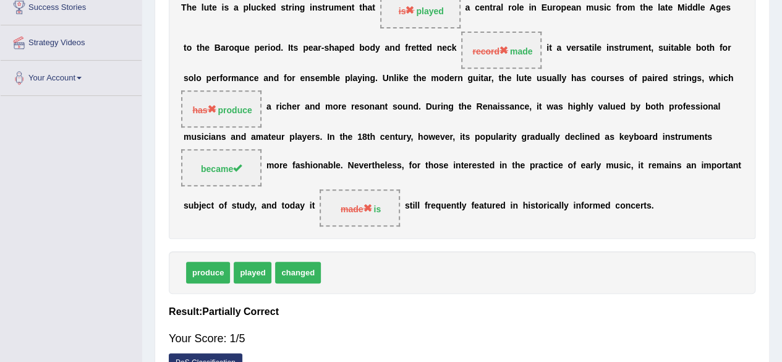
scroll to position [0, 0]
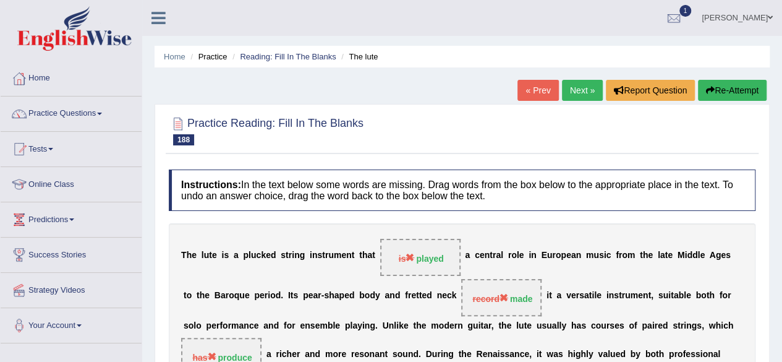
click at [574, 91] on link "Next »" at bounding box center [582, 90] width 41 height 21
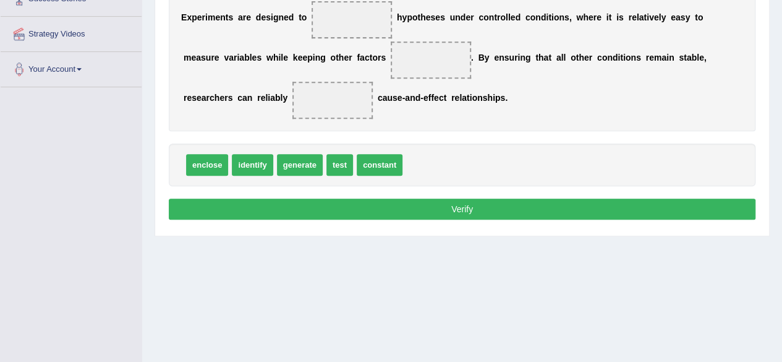
scroll to position [231, 0]
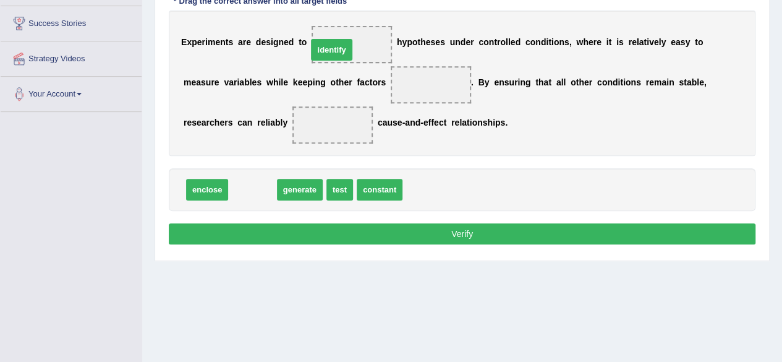
drag, startPoint x: 253, startPoint y: 186, endPoint x: 336, endPoint y: 43, distance: 165.3
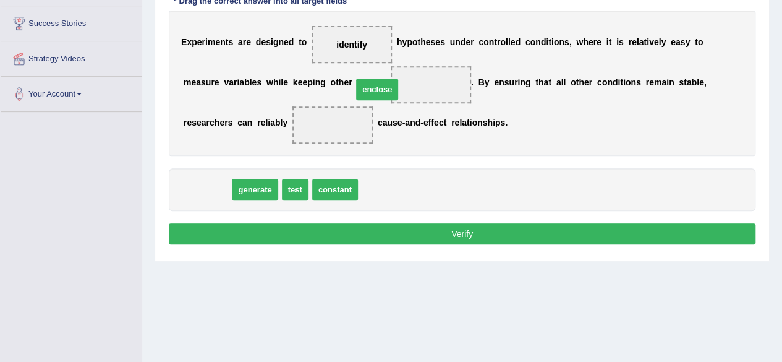
drag, startPoint x: 213, startPoint y: 190, endPoint x: 384, endPoint y: 90, distance: 198.4
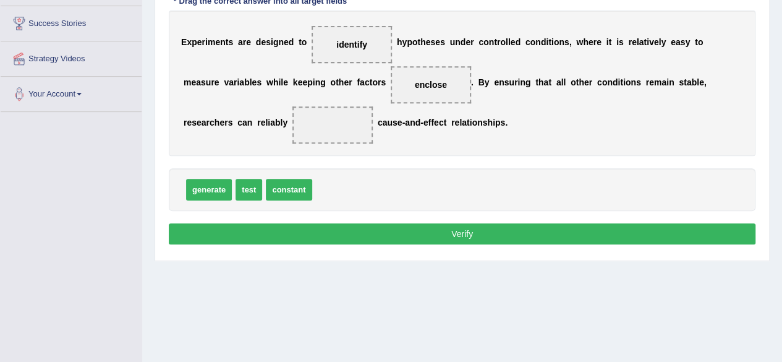
drag, startPoint x: 359, startPoint y: 55, endPoint x: 317, endPoint y: 96, distance: 59.0
click at [317, 96] on div "E x p e r i m e n t s a r e d e s i g n e d t o identify h y p o t h e s e s u …" at bounding box center [462, 83] width 587 height 145
drag, startPoint x: 352, startPoint y: 51, endPoint x: 268, endPoint y: 129, distance: 115.5
click at [268, 129] on div "E x p e r i m e n t s a r e d e s i g n e d t o identify h y p o t h e s e s u …" at bounding box center [462, 83] width 587 height 145
drag, startPoint x: 347, startPoint y: 41, endPoint x: 273, endPoint y: 128, distance: 114.9
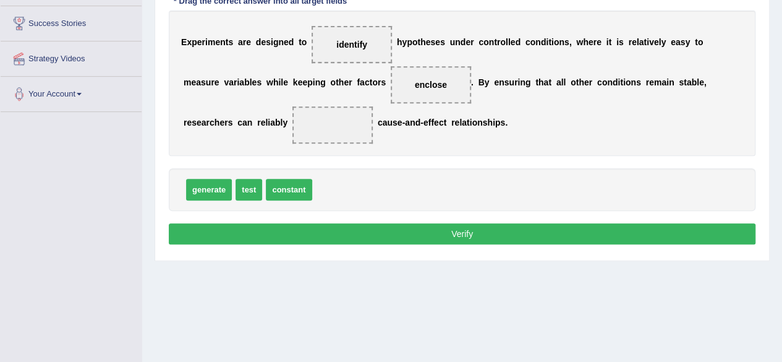
click at [273, 128] on div "E x p e r i m e n t s a r e d e s i g n e d t o identify h y p o t h e s e s u …" at bounding box center [462, 83] width 587 height 145
click at [359, 46] on span "identify" at bounding box center [351, 45] width 31 height 10
drag, startPoint x: 359, startPoint y: 46, endPoint x: 277, endPoint y: 122, distance: 111.5
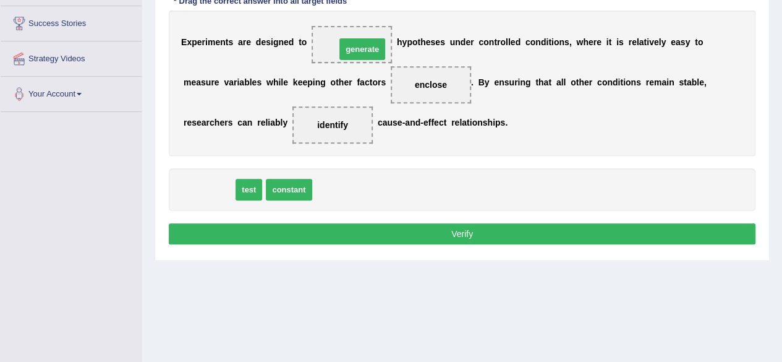
drag, startPoint x: 204, startPoint y: 187, endPoint x: 357, endPoint y: 48, distance: 207.4
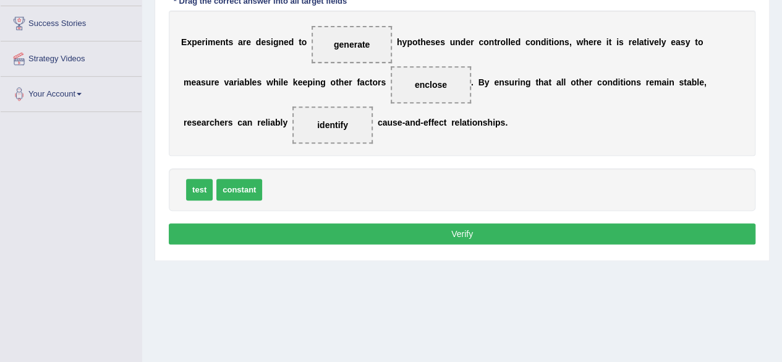
click at [418, 226] on button "Verify" at bounding box center [462, 233] width 587 height 21
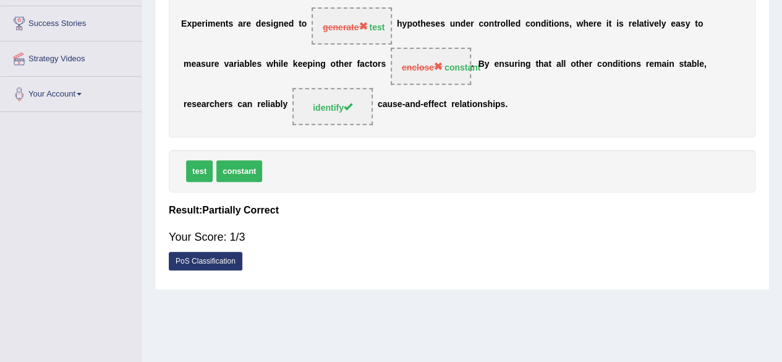
click at [189, 260] on link "PoS Classification" at bounding box center [206, 261] width 74 height 19
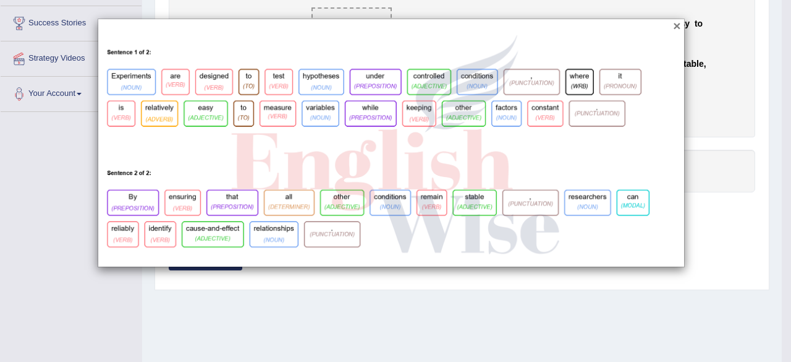
click at [674, 26] on button "×" at bounding box center [676, 25] width 7 height 13
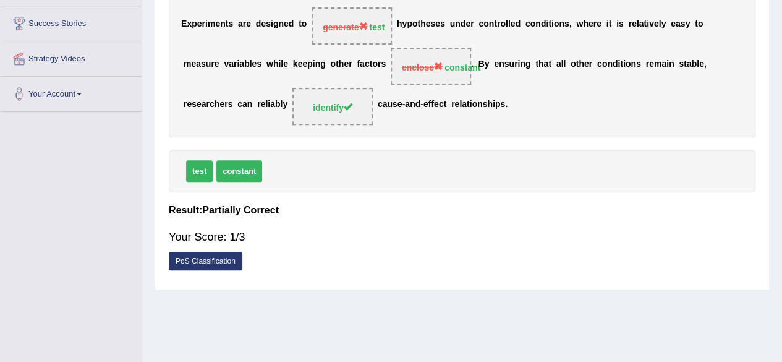
click at [197, 260] on link "PoS Classification" at bounding box center [206, 261] width 74 height 19
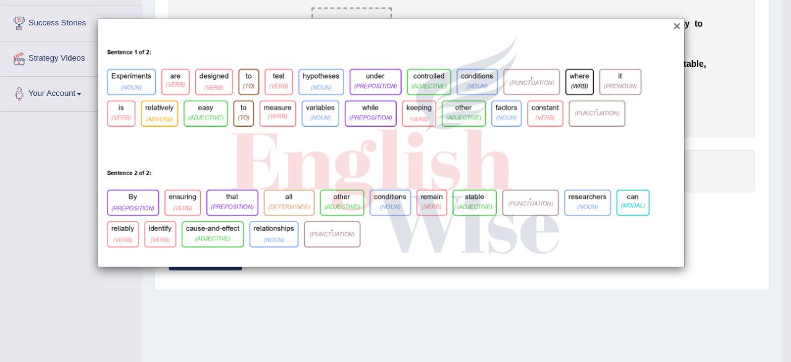
click at [680, 23] on button "×" at bounding box center [676, 25] width 7 height 13
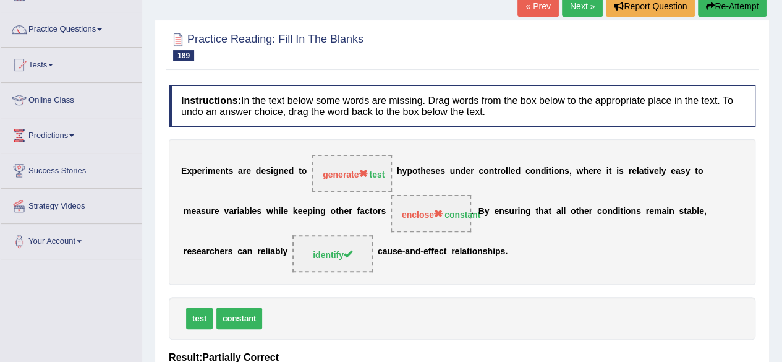
scroll to position [33, 0]
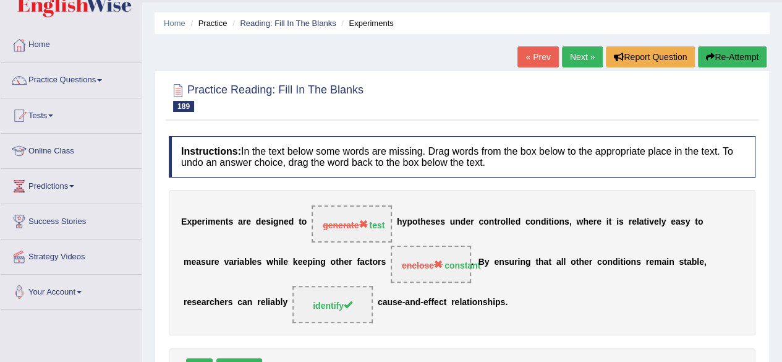
click at [587, 54] on link "Next »" at bounding box center [582, 56] width 41 height 21
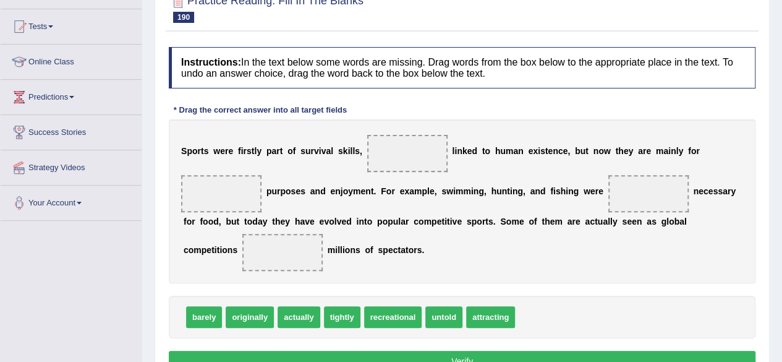
scroll to position [124, 0]
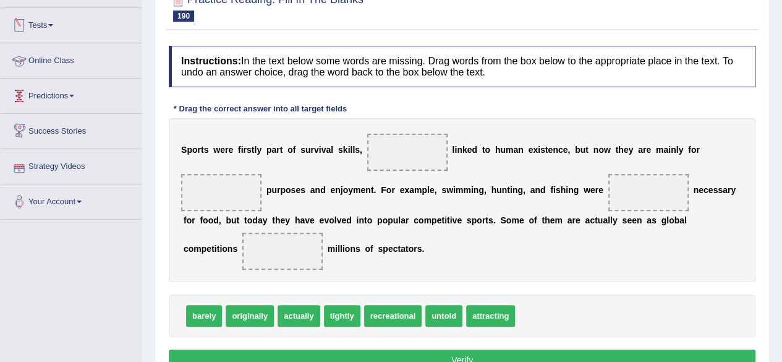
click at [55, 30] on link "Tests" at bounding box center [71, 23] width 141 height 31
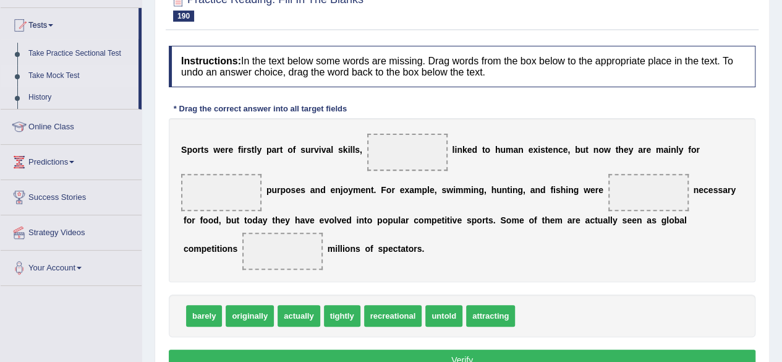
click at [69, 72] on link "Take Mock Test" at bounding box center [81, 76] width 116 height 22
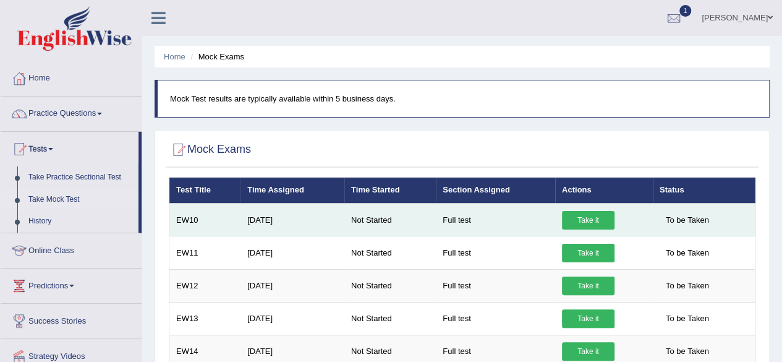
click at [598, 212] on link "Take it" at bounding box center [588, 220] width 53 height 19
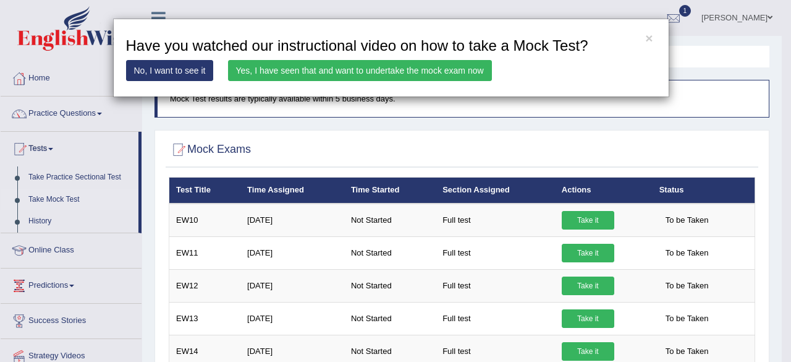
click at [363, 70] on link "Yes, I have seen that and want to undertake the mock exam now" at bounding box center [360, 70] width 264 height 21
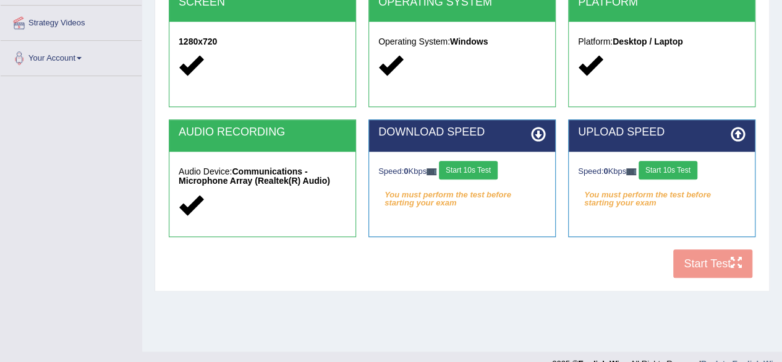
scroll to position [272, 0]
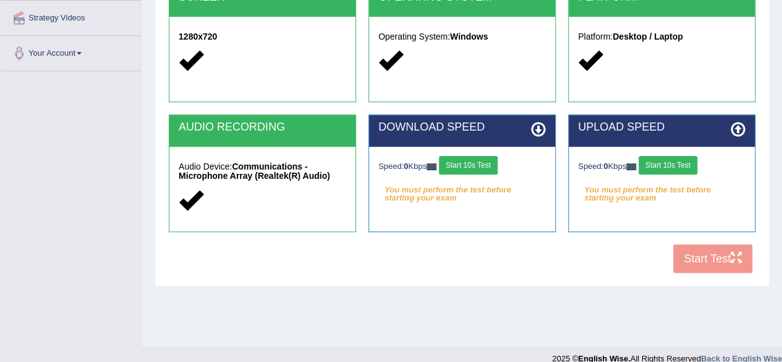
click at [464, 158] on button "Start 10s Test" at bounding box center [468, 165] width 59 height 19
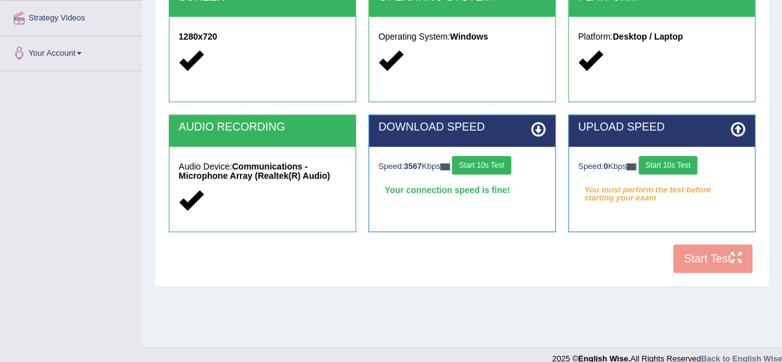
click at [681, 167] on button "Start 10s Test" at bounding box center [668, 165] width 59 height 19
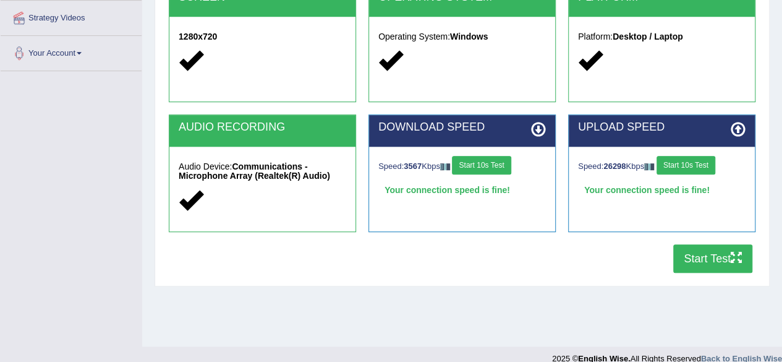
click at [700, 264] on button "Start Test" at bounding box center [712, 258] width 79 height 28
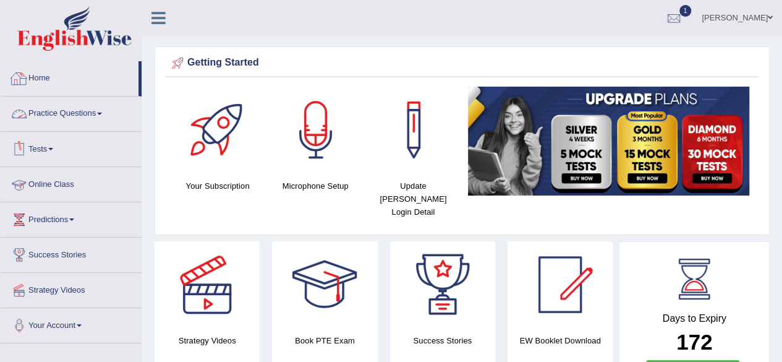
click at [48, 79] on link "Home" at bounding box center [70, 76] width 138 height 31
click at [32, 83] on link "Home" at bounding box center [70, 76] width 138 height 31
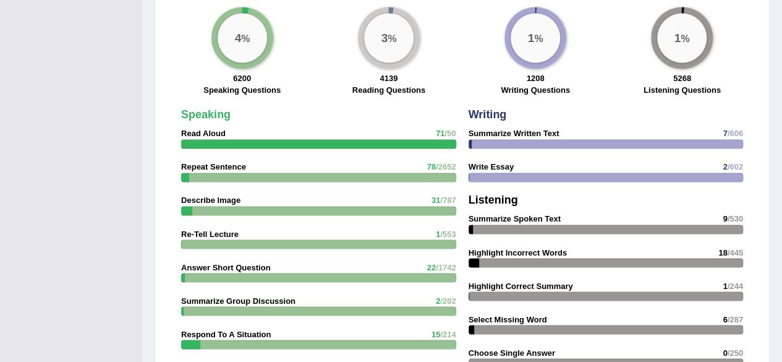
scroll to position [1266, 0]
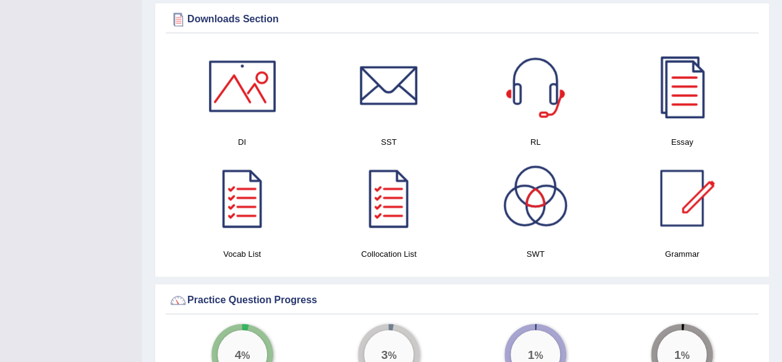
scroll to position [949, 0]
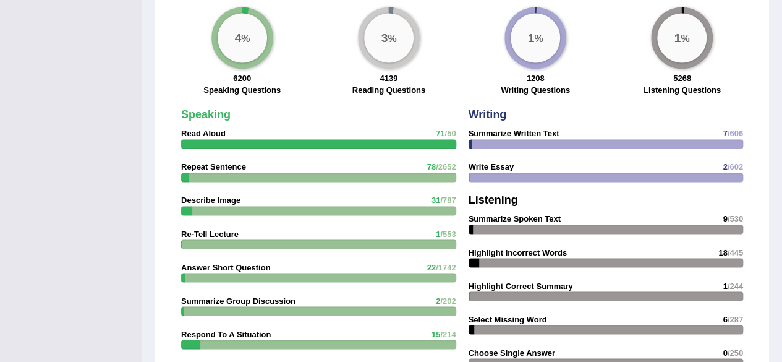
click at [780, 323] on div "Please login from Desktop. If you think this is an error (or logged in from des…" at bounding box center [462, 91] width 640 height 2081
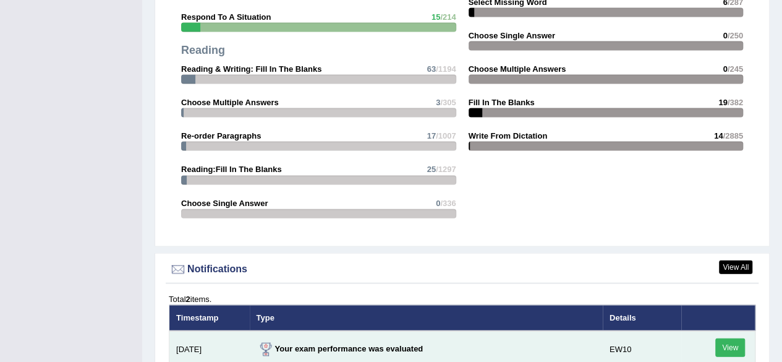
click at [728, 338] on link "View" at bounding box center [730, 347] width 30 height 19
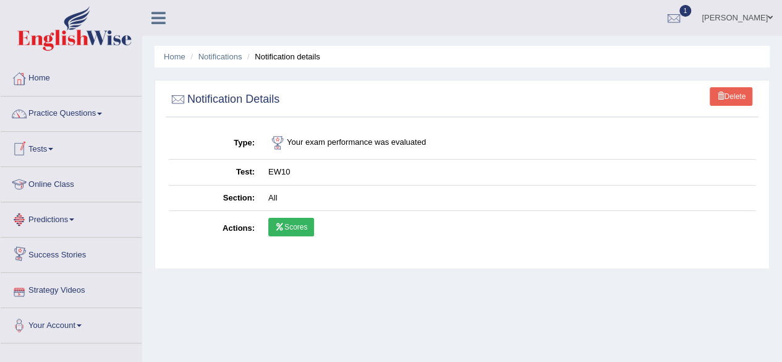
click at [297, 226] on link "Scores" at bounding box center [291, 227] width 46 height 19
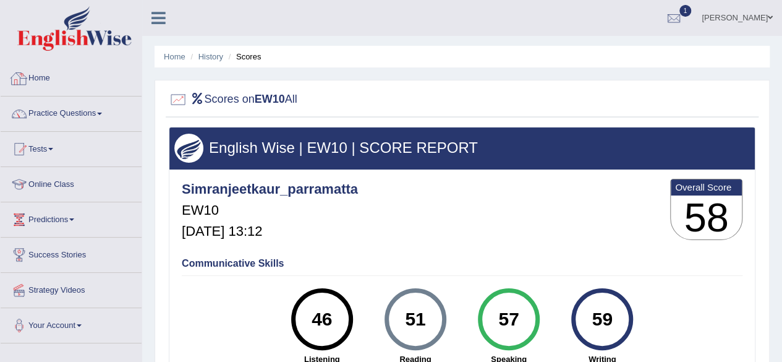
click at [45, 87] on link "Home" at bounding box center [71, 76] width 141 height 31
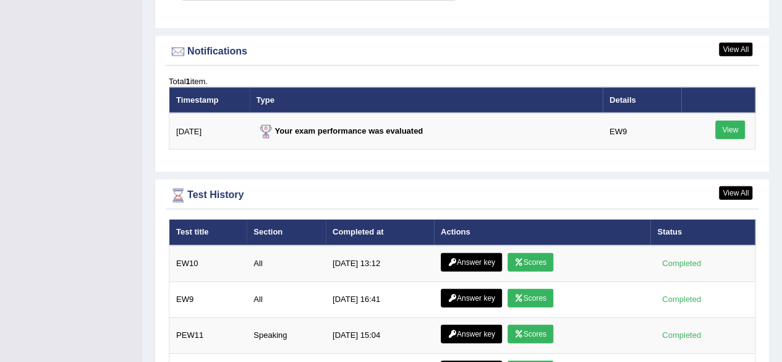
scroll to position [1508, 0]
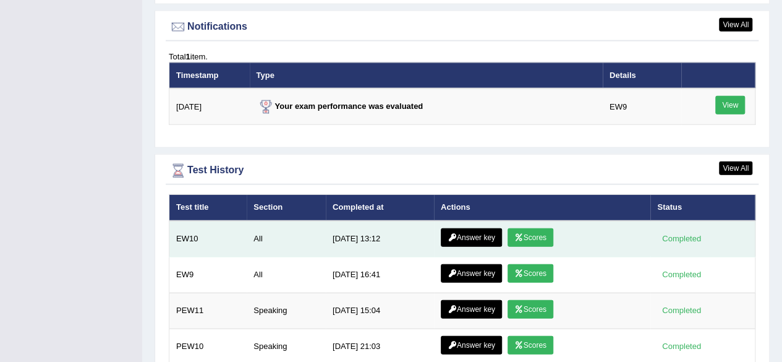
click at [527, 228] on link "Scores" at bounding box center [530, 237] width 46 height 19
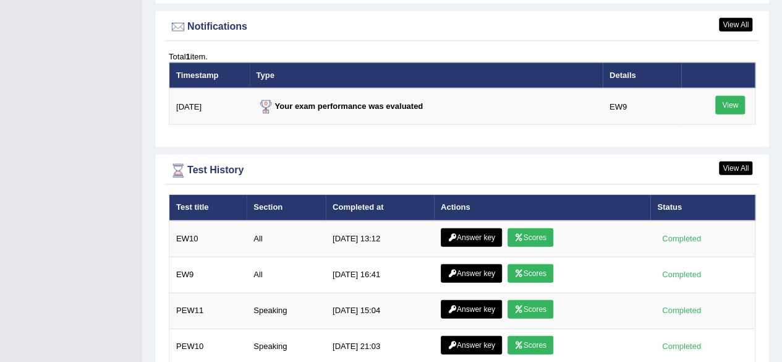
click at [470, 228] on link "Answer key" at bounding box center [471, 237] width 61 height 19
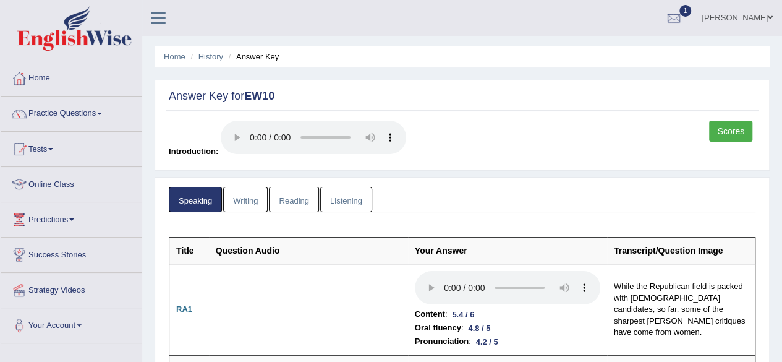
click at [249, 193] on link "Writing" at bounding box center [245, 199] width 45 height 25
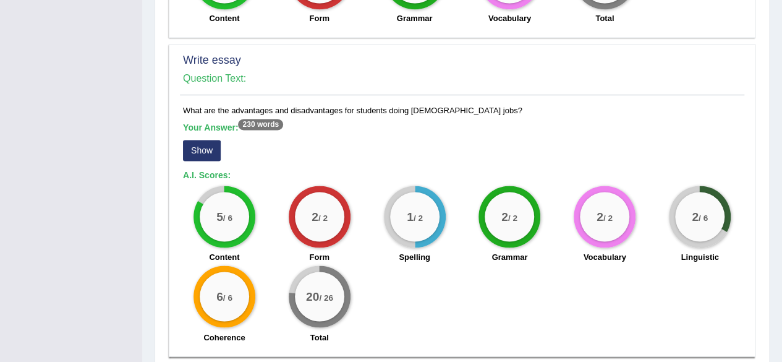
scroll to position [1035, 0]
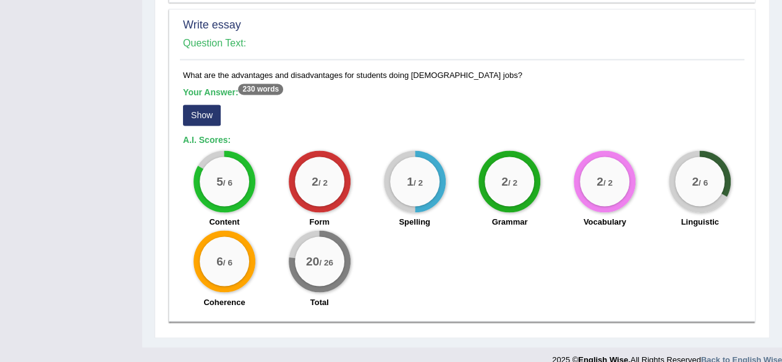
click at [395, 242] on div "5 / 6 Content 2 / 2 Form 1 / 2 Spelling 2 / 2 Grammar 2 / 2 Vocabulary 2 / 6 Li…" at bounding box center [462, 229] width 571 height 159
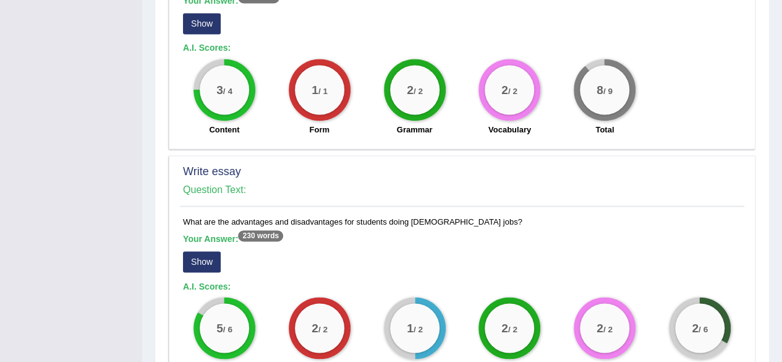
scroll to position [887, 0]
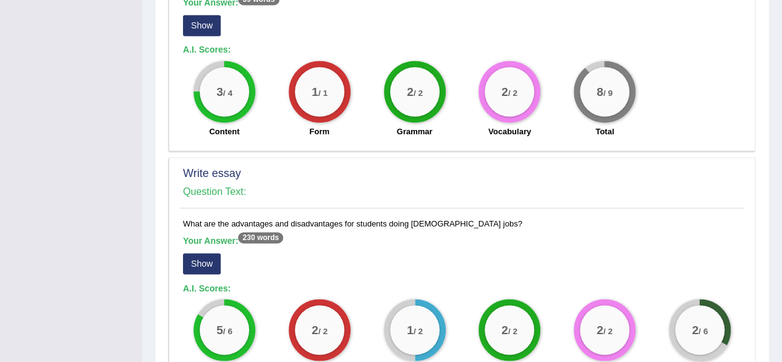
click at [200, 253] on button "Show" at bounding box center [202, 263] width 38 height 21
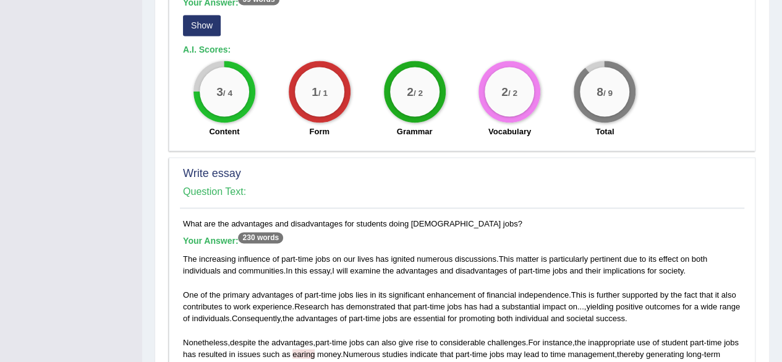
click at [415, 168] on h2 "Write essay" at bounding box center [462, 174] width 558 height 12
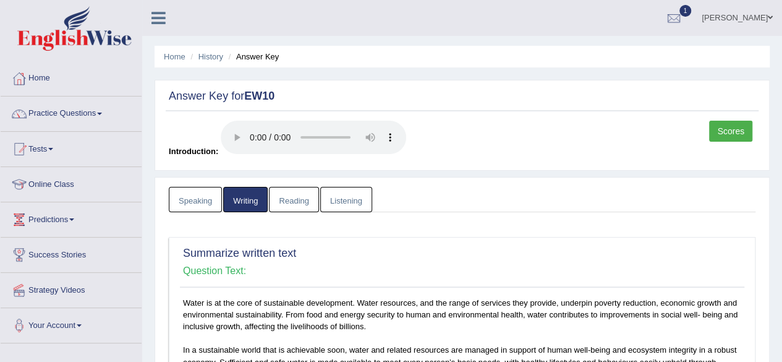
scroll to position [0, 0]
click at [287, 196] on link "Reading" at bounding box center [293, 199] width 49 height 25
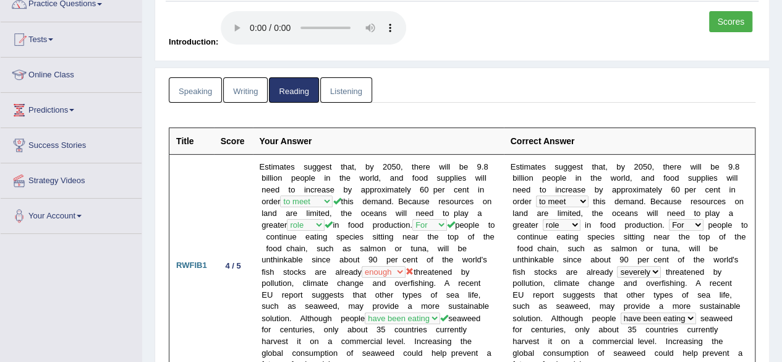
scroll to position [4, 0]
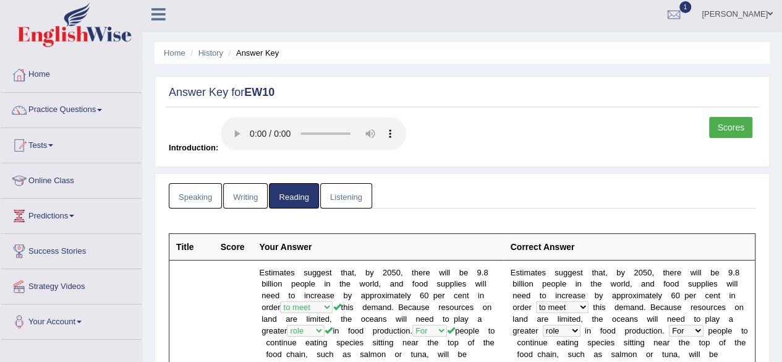
click at [344, 188] on link "Listening" at bounding box center [346, 195] width 52 height 25
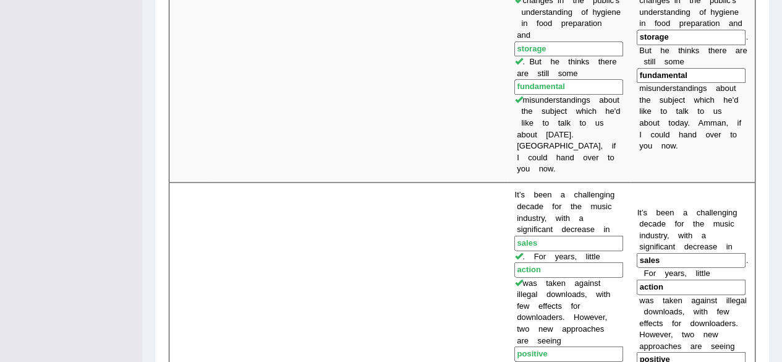
scroll to position [962, 0]
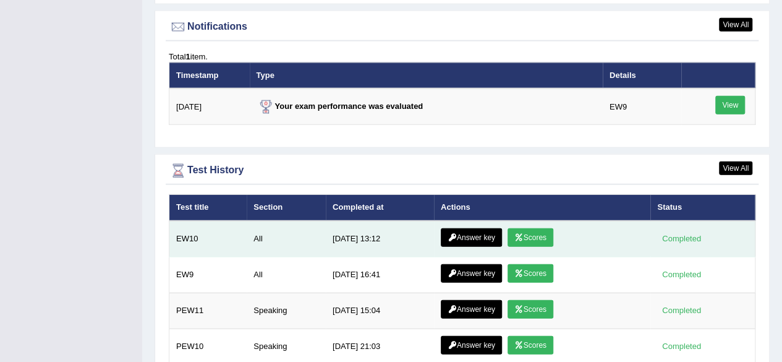
click at [539, 228] on link "Scores" at bounding box center [530, 237] width 46 height 19
